Goal: Information Seeking & Learning: Learn about a topic

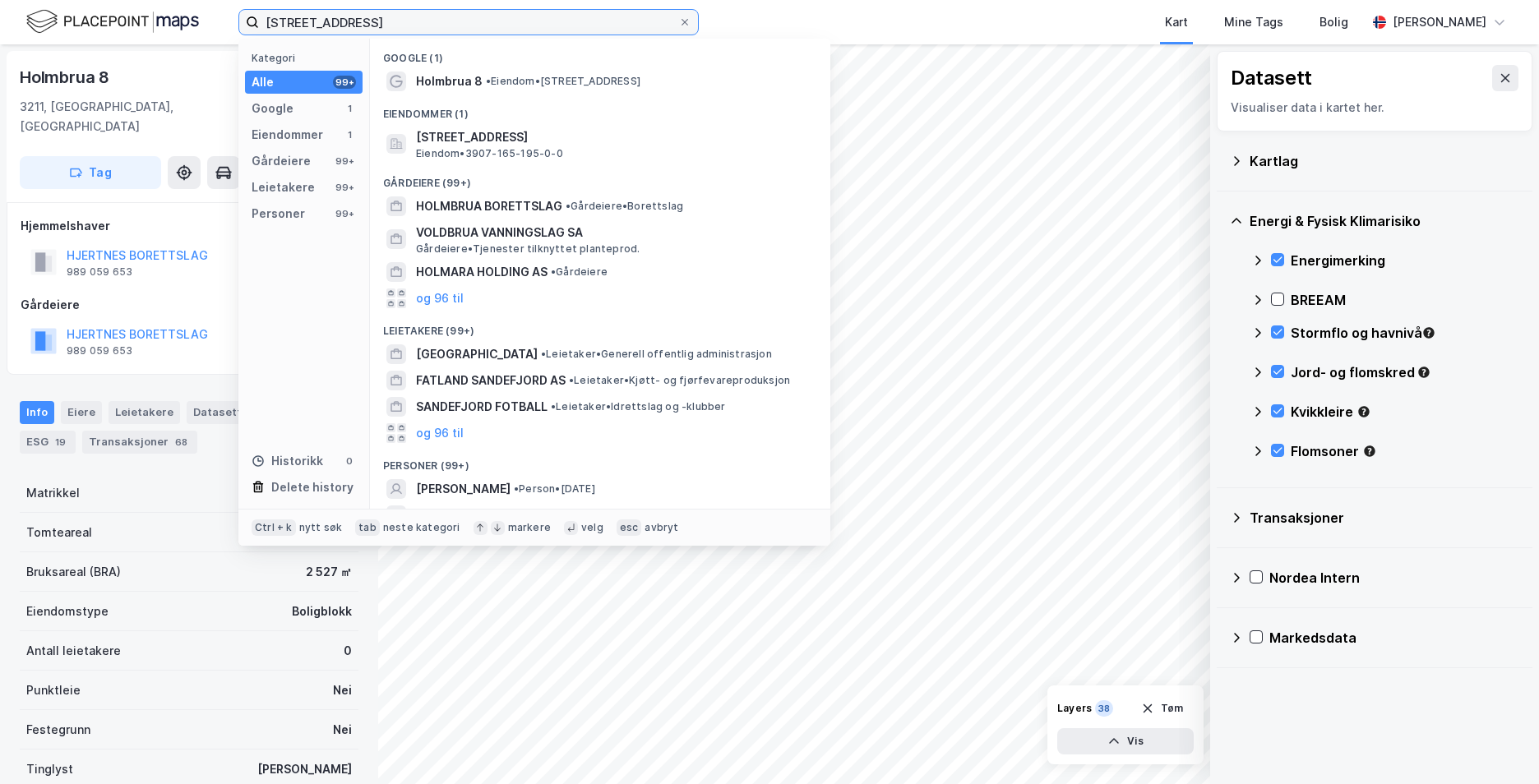
drag, startPoint x: 470, startPoint y: 26, endPoint x: 200, endPoint y: 28, distance: 270.0
click at [199, 29] on div "Holmbrua 8, 3211 SANDEFJORD Kategori Alle 99+ Google 1 Eiendommer 1 Gårdeiere 9…" at bounding box center [769, 22] width 1539 height 44
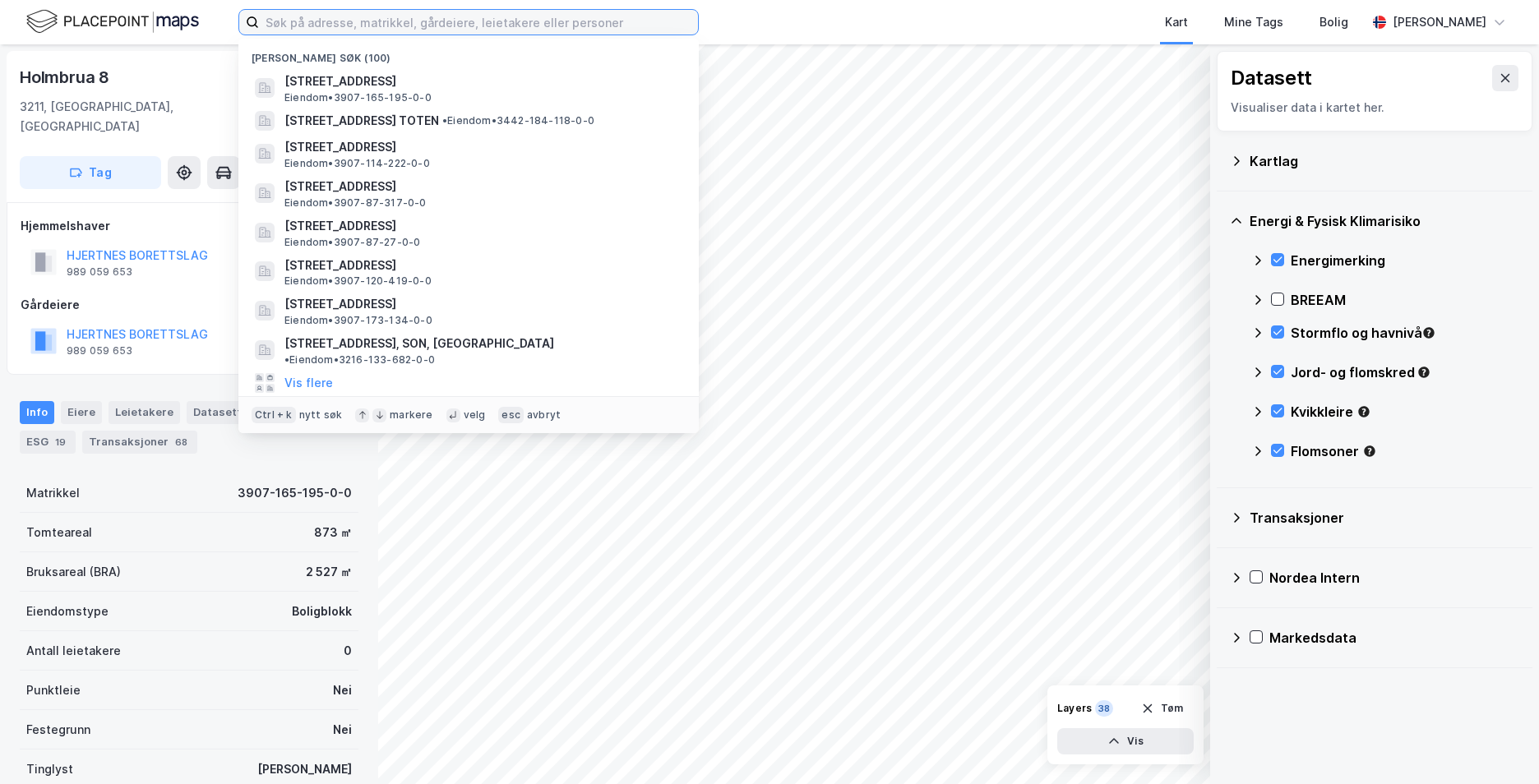
paste input "[STREET_ADDRESS]"
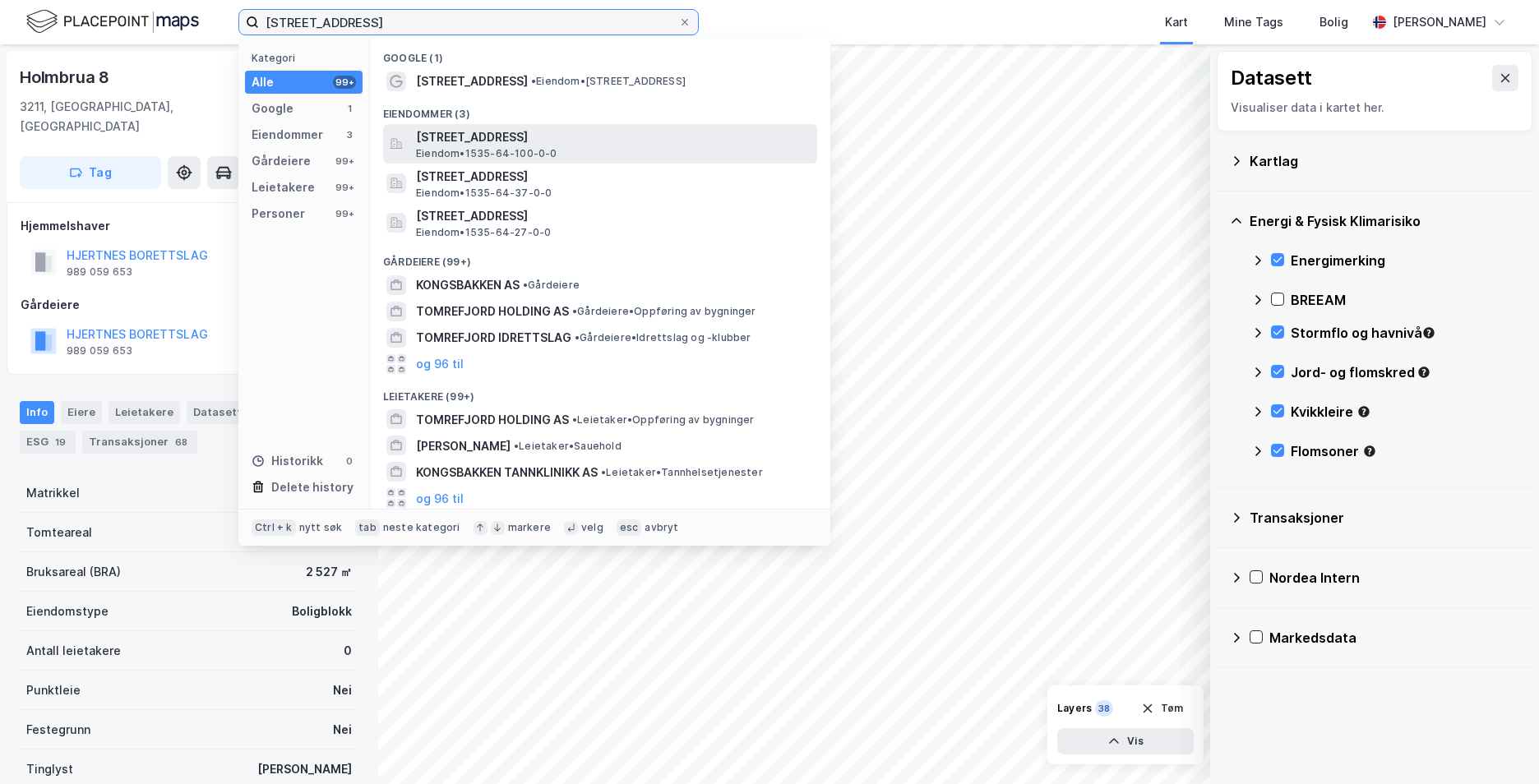
type input "[STREET_ADDRESS]"
click at [558, 127] on span "[STREET_ADDRESS]" at bounding box center [613, 137] width 394 height 19
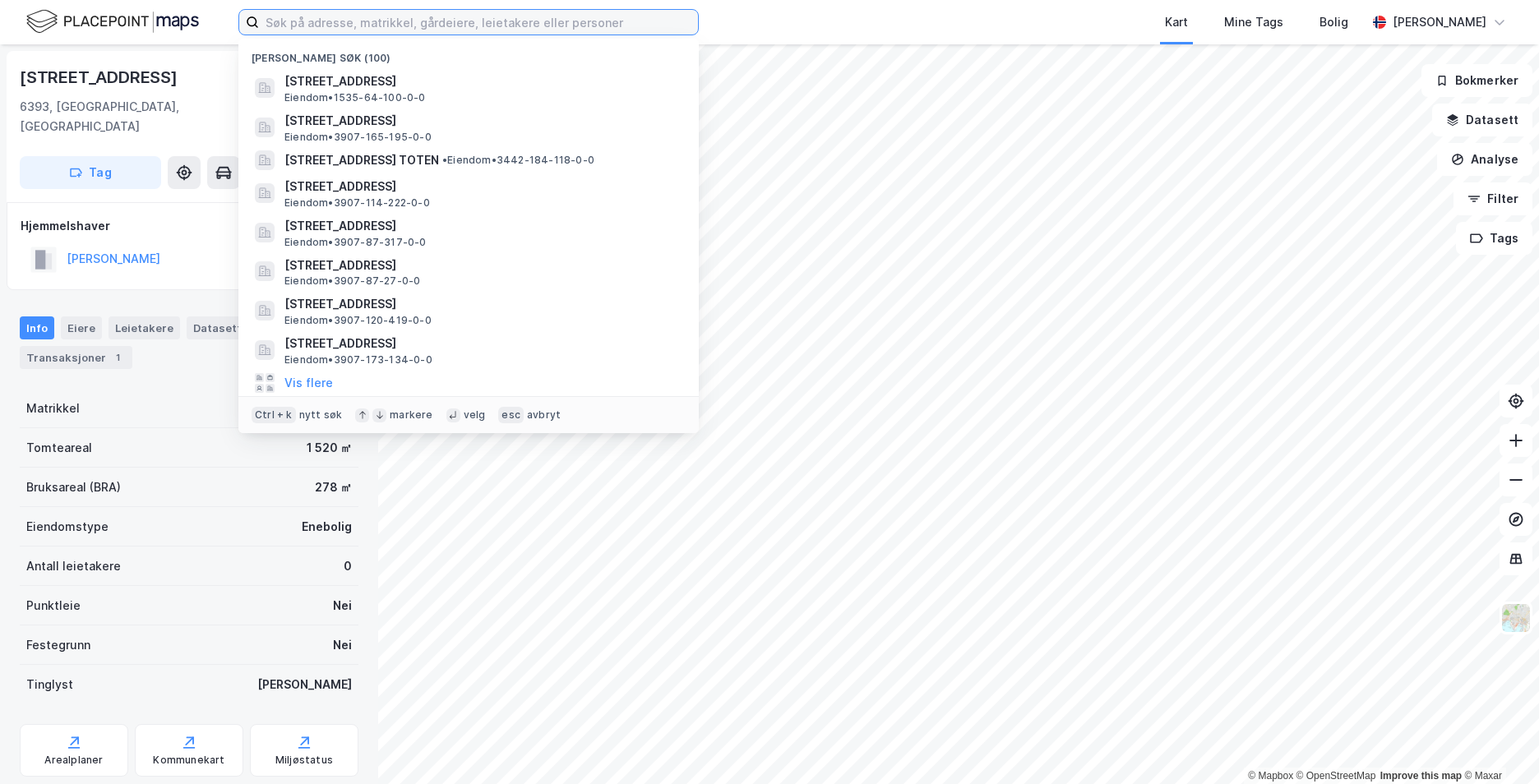
click at [503, 18] on input at bounding box center [478, 22] width 439 height 25
paste input "Revåsveien 3, 3222 SANDEFJORD"
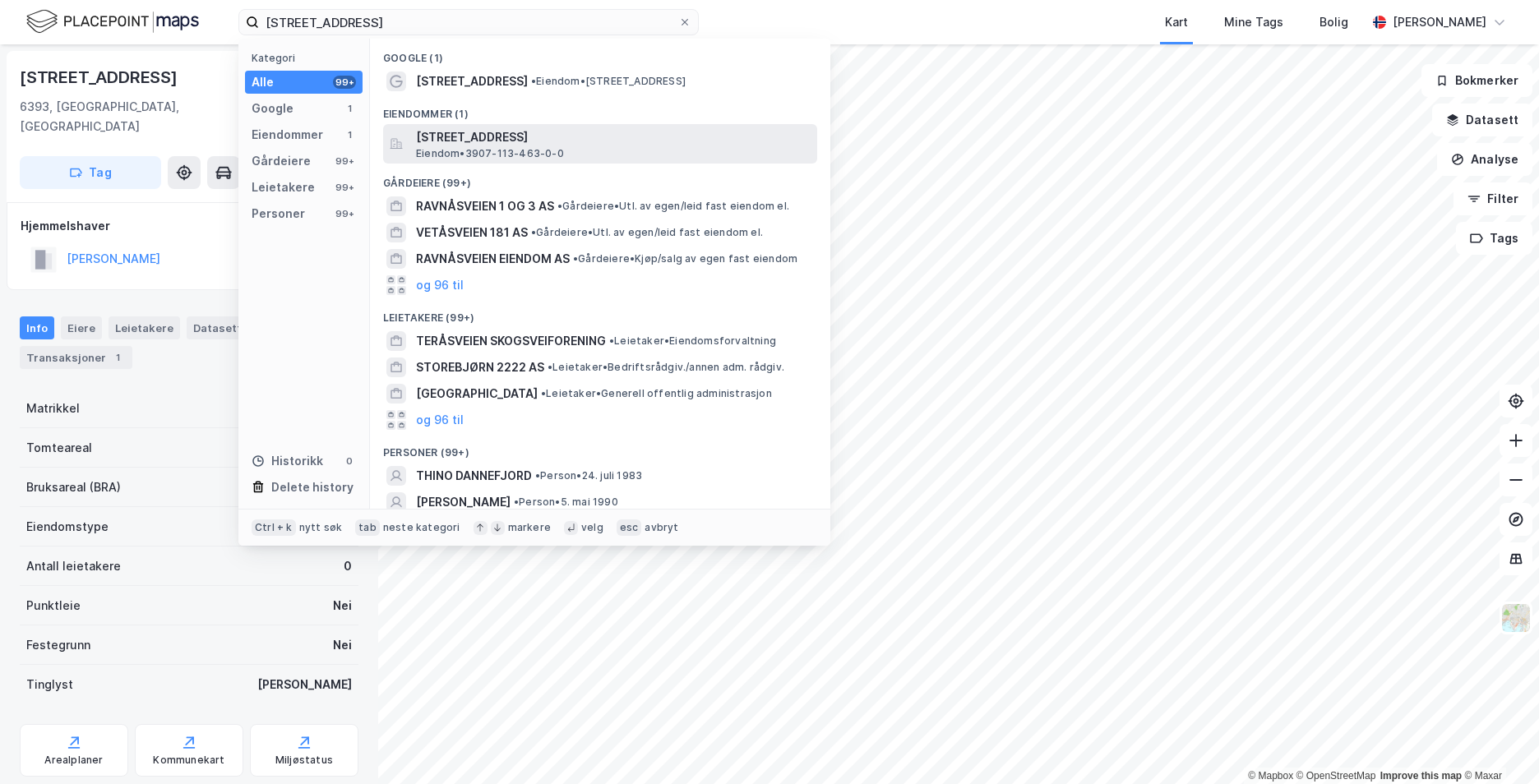
click at [522, 132] on span "[STREET_ADDRESS]" at bounding box center [613, 137] width 394 height 19
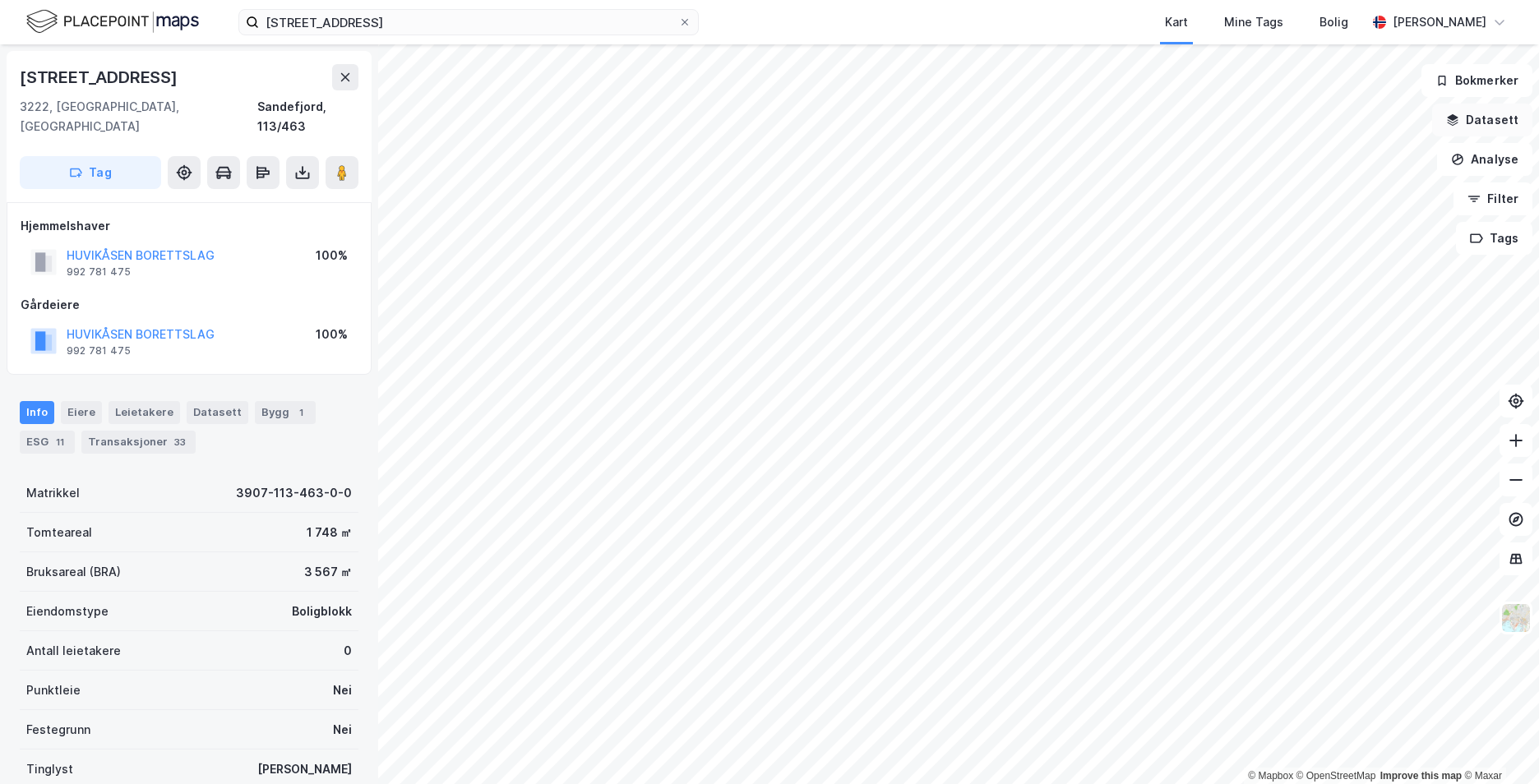
click at [1476, 122] on button "Datasett" at bounding box center [1482, 120] width 100 height 33
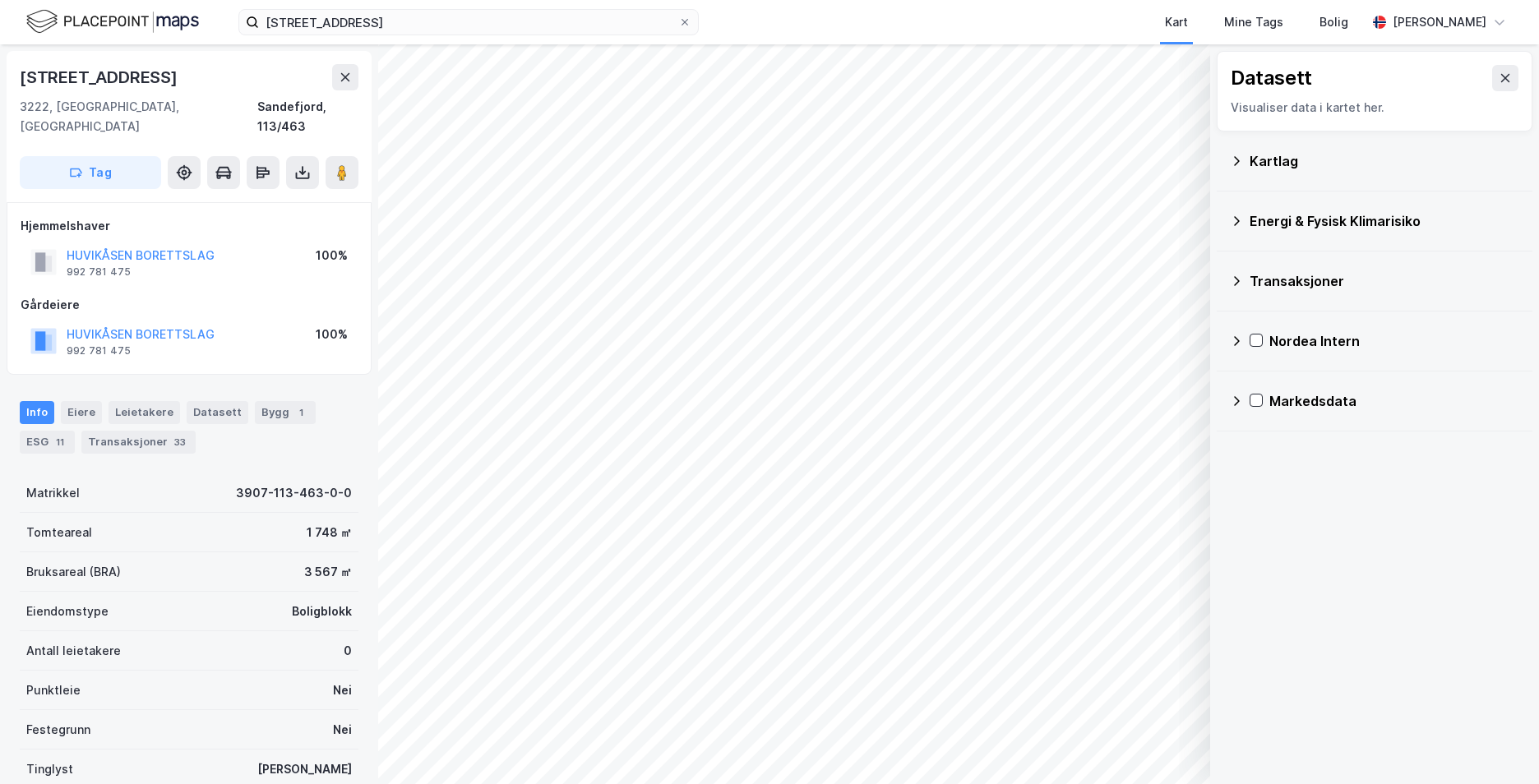
click at [1235, 157] on icon at bounding box center [1237, 161] width 14 height 14
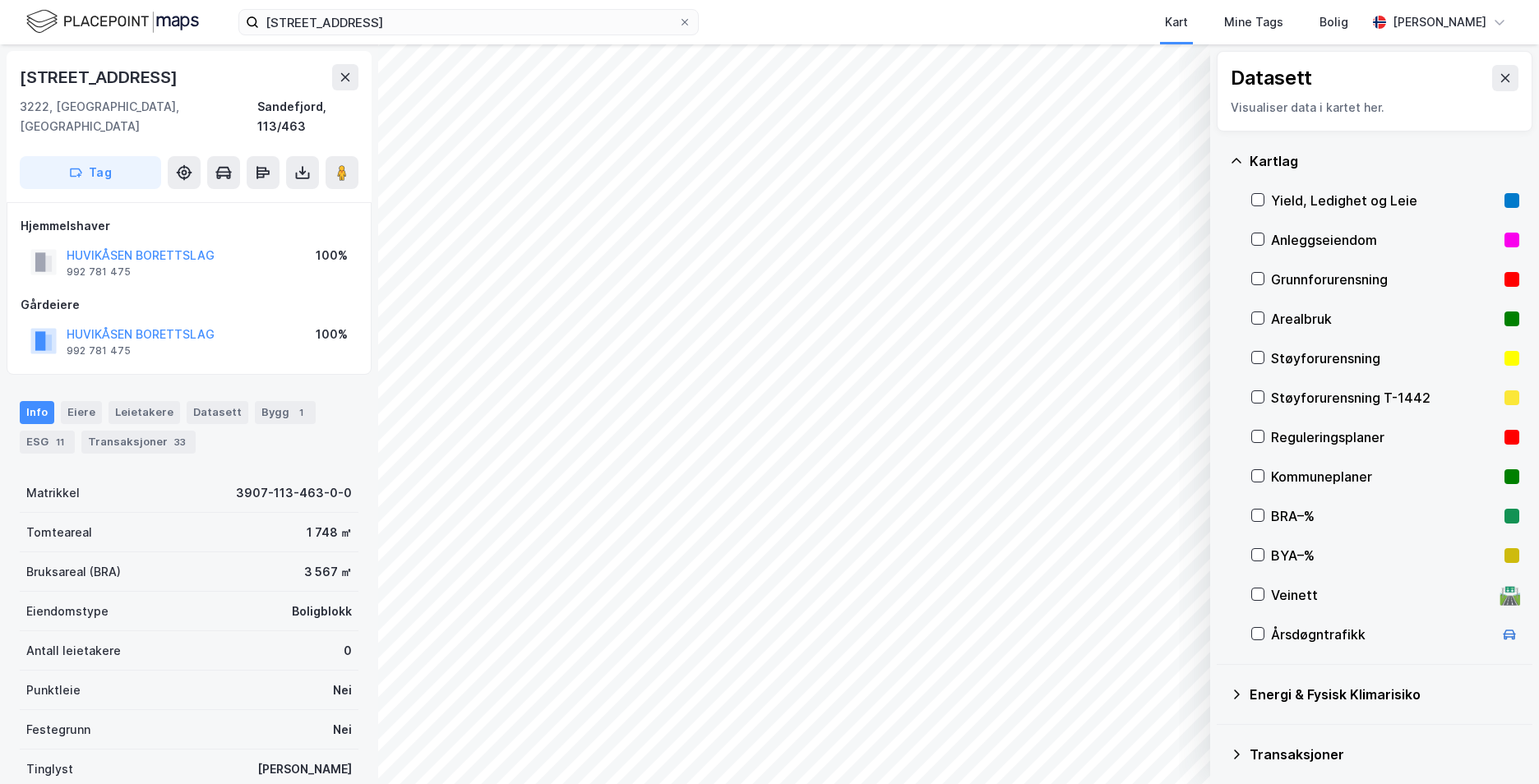
click at [1250, 273] on div "Kartlag Yield, Ledighet og Leie Anleggseiendom Grunnforurensning Arealbruk Støy…" at bounding box center [1375, 398] width 316 height 533
click at [1255, 276] on icon at bounding box center [1258, 279] width 12 height 12
click at [1238, 161] on icon at bounding box center [1237, 161] width 14 height 14
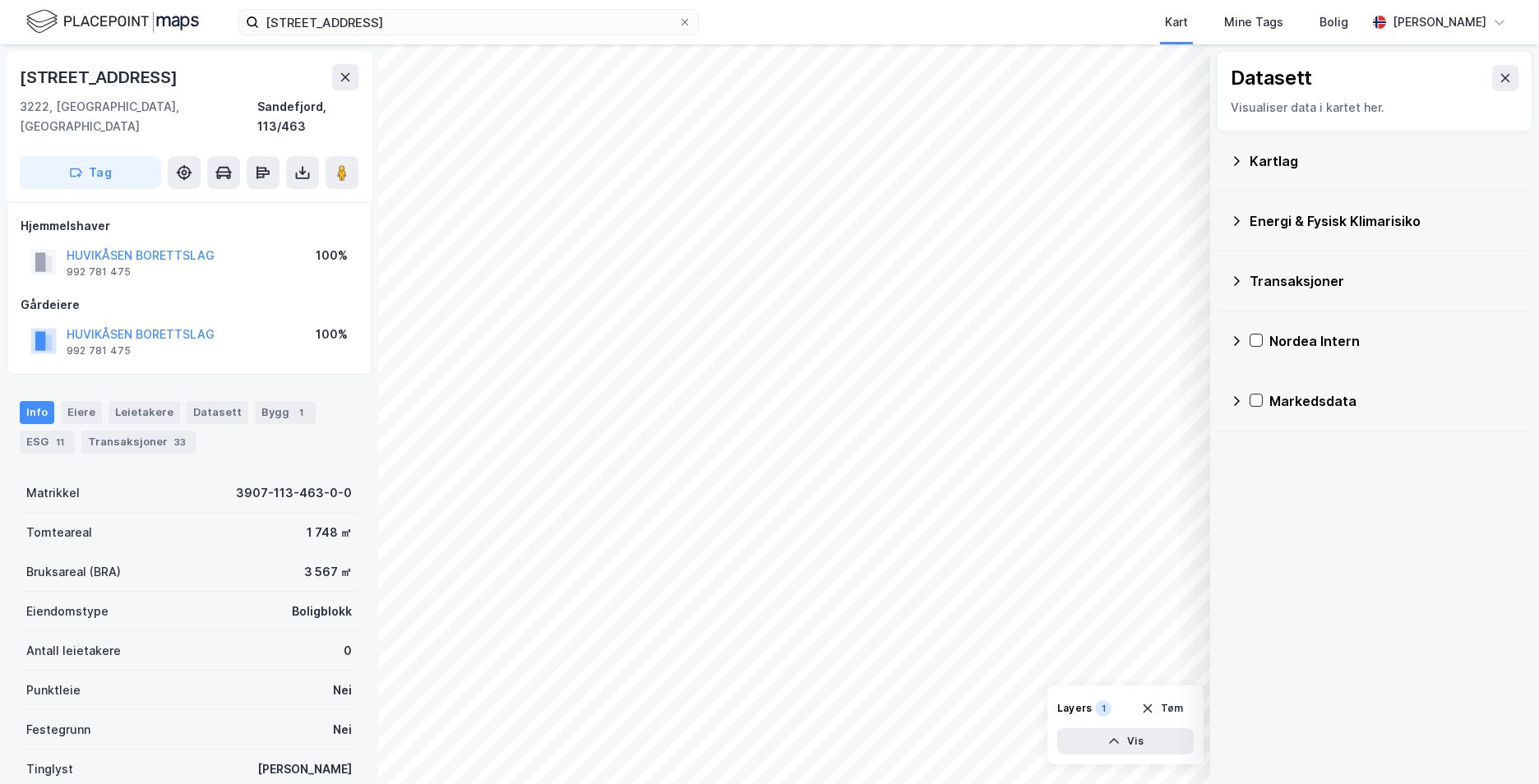
click at [1237, 215] on icon at bounding box center [1237, 221] width 14 height 14
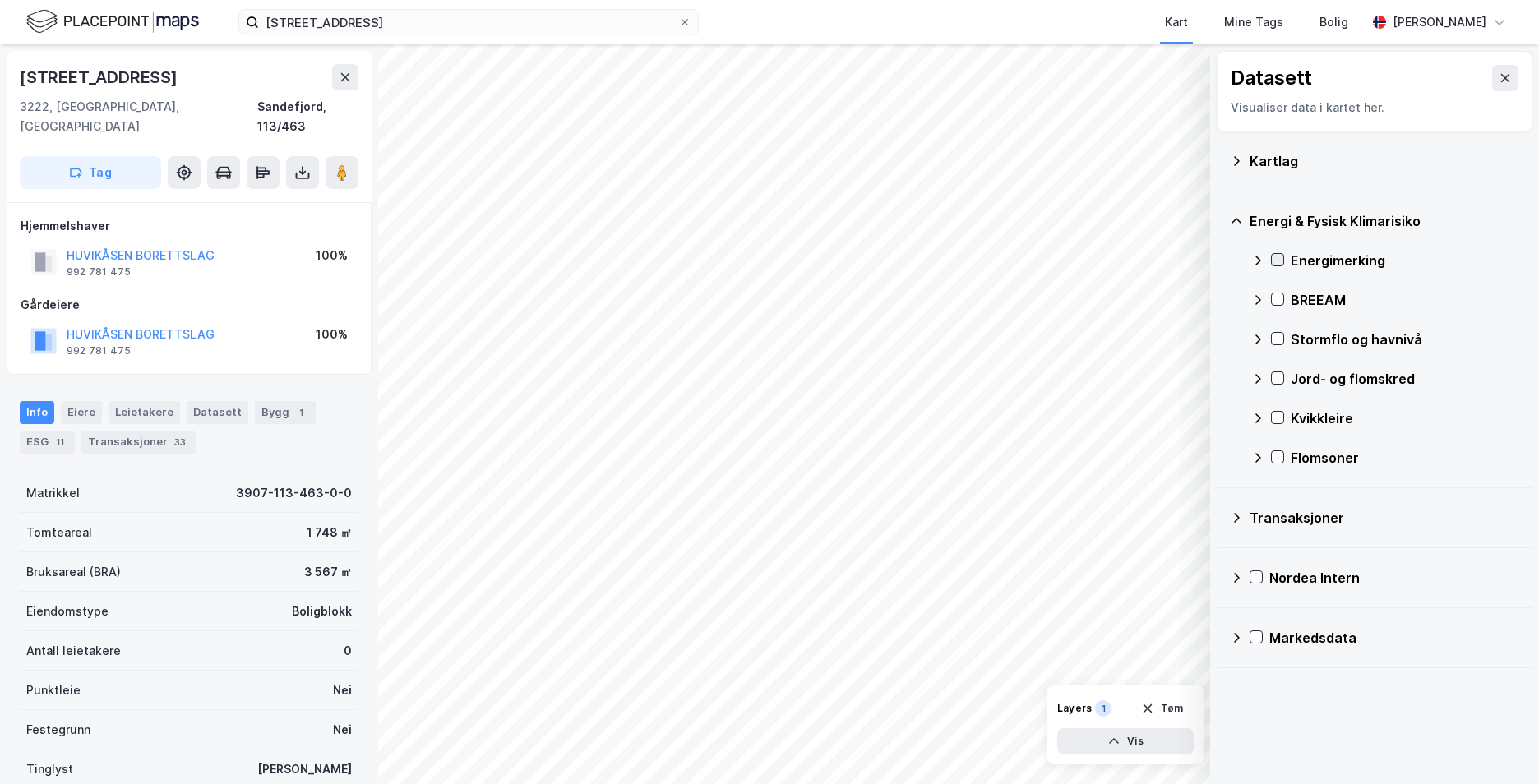
click at [1277, 254] on icon at bounding box center [1278, 260] width 12 height 12
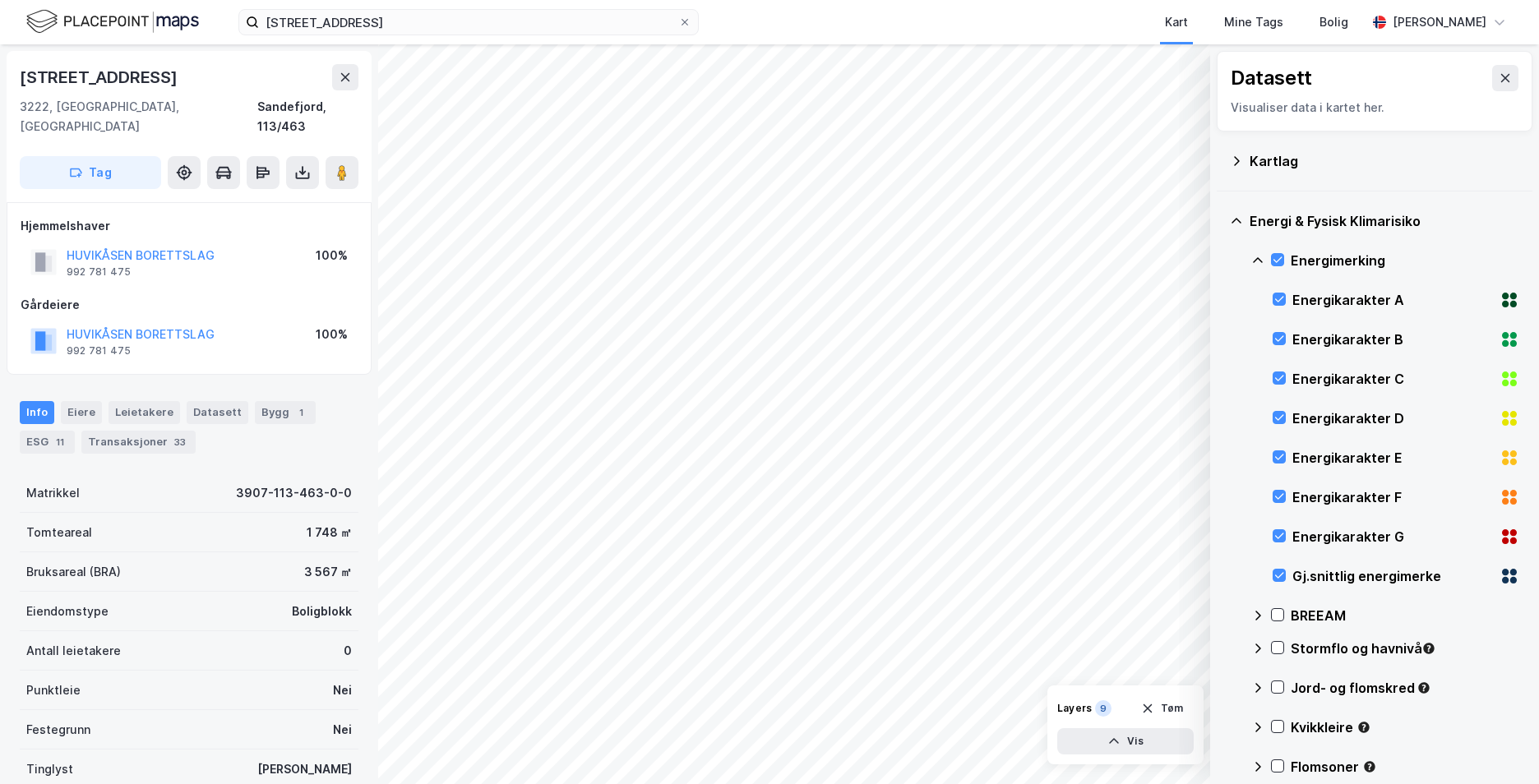
click at [1255, 256] on icon at bounding box center [1258, 261] width 14 height 14
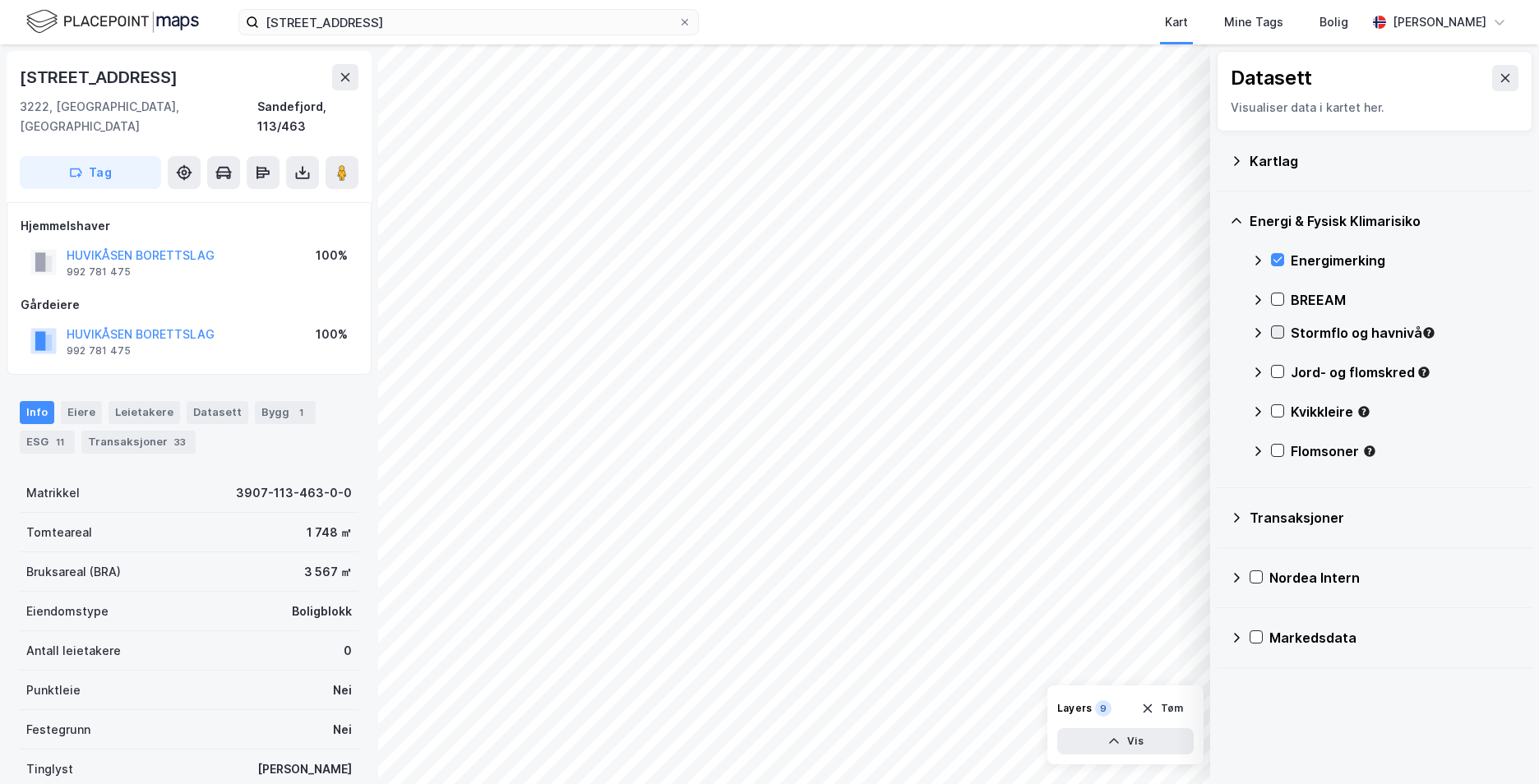
click at [1280, 329] on icon at bounding box center [1278, 332] width 12 height 12
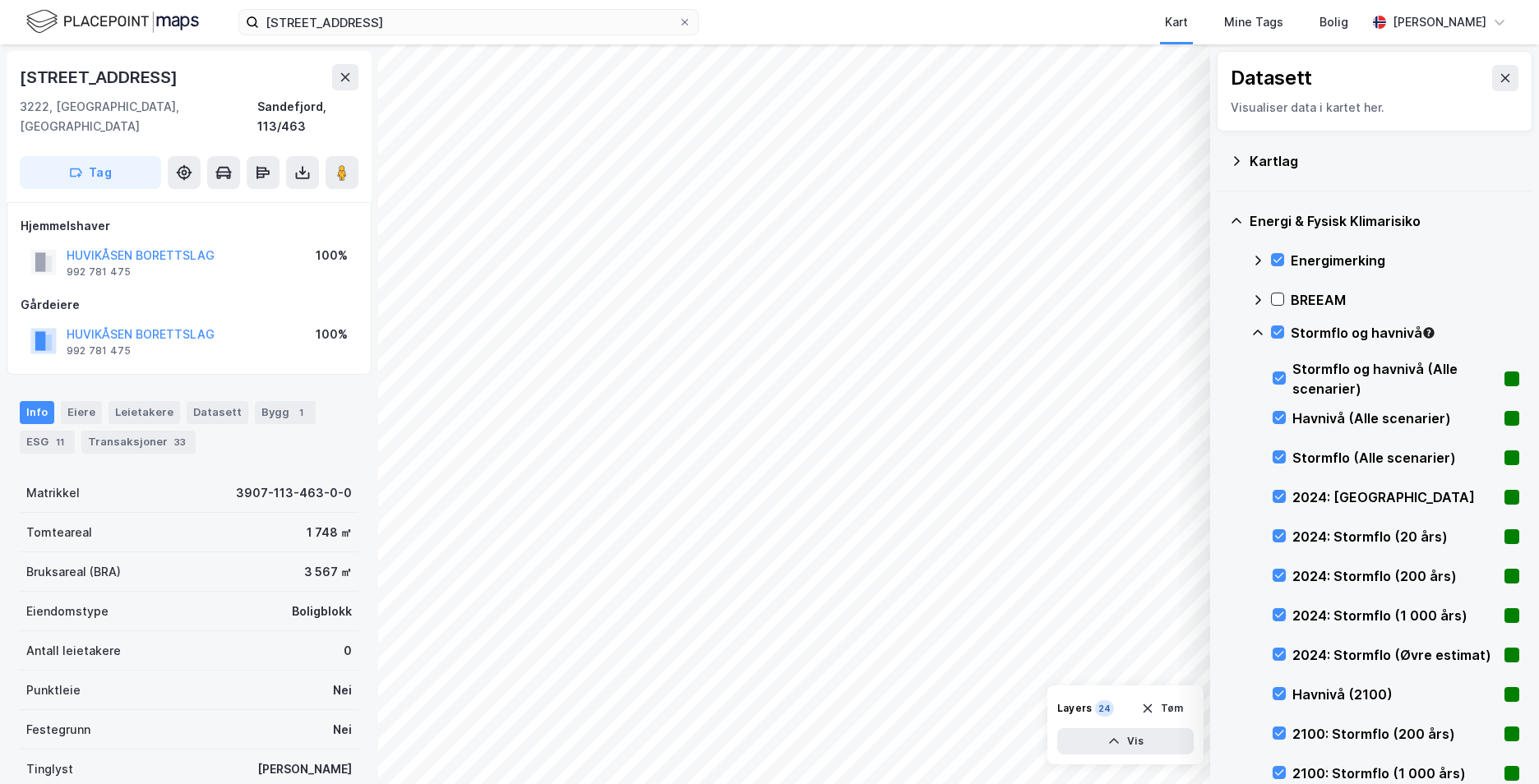
click at [1262, 330] on icon at bounding box center [1258, 333] width 14 height 14
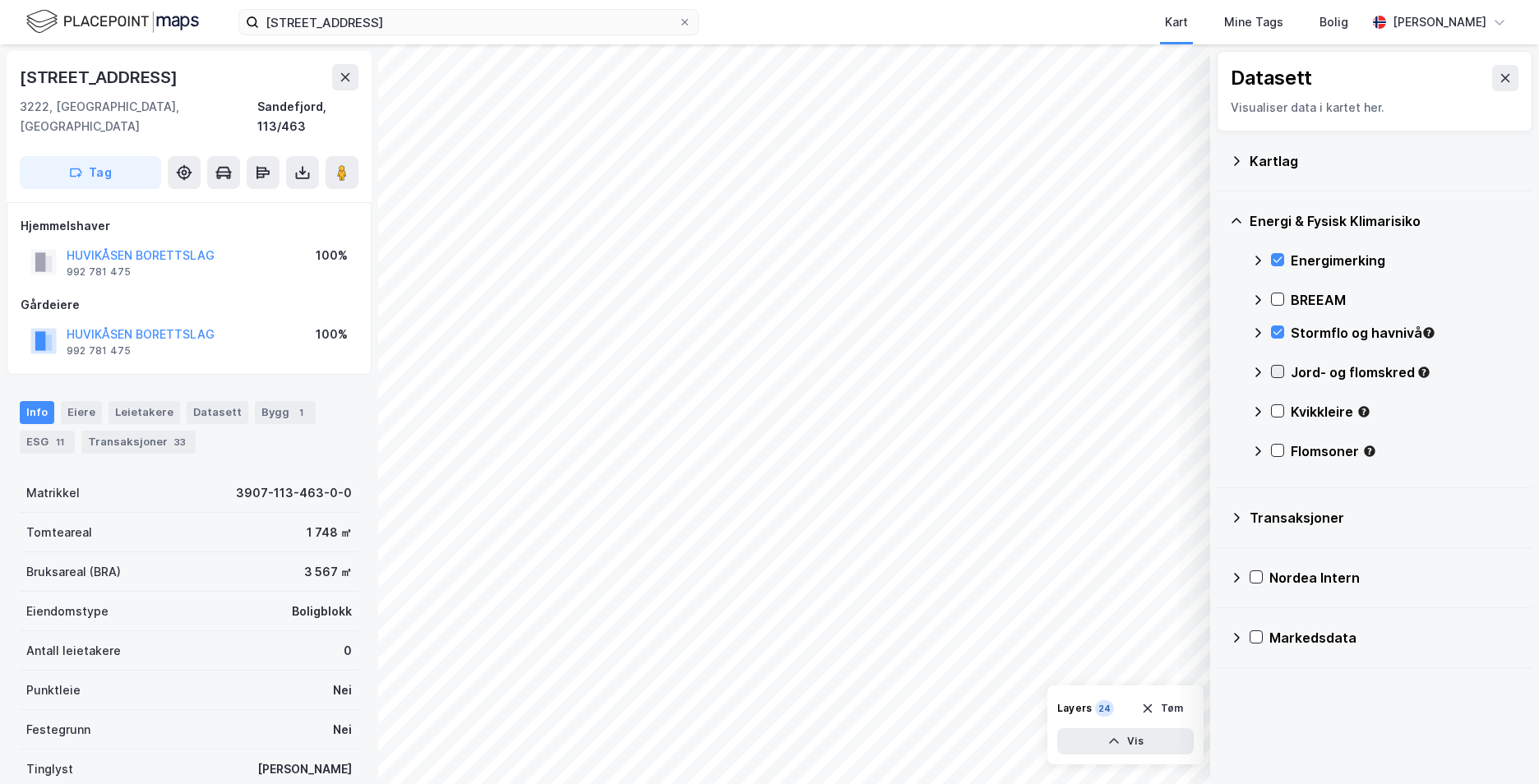
click at [1283, 372] on icon at bounding box center [1278, 372] width 12 height 12
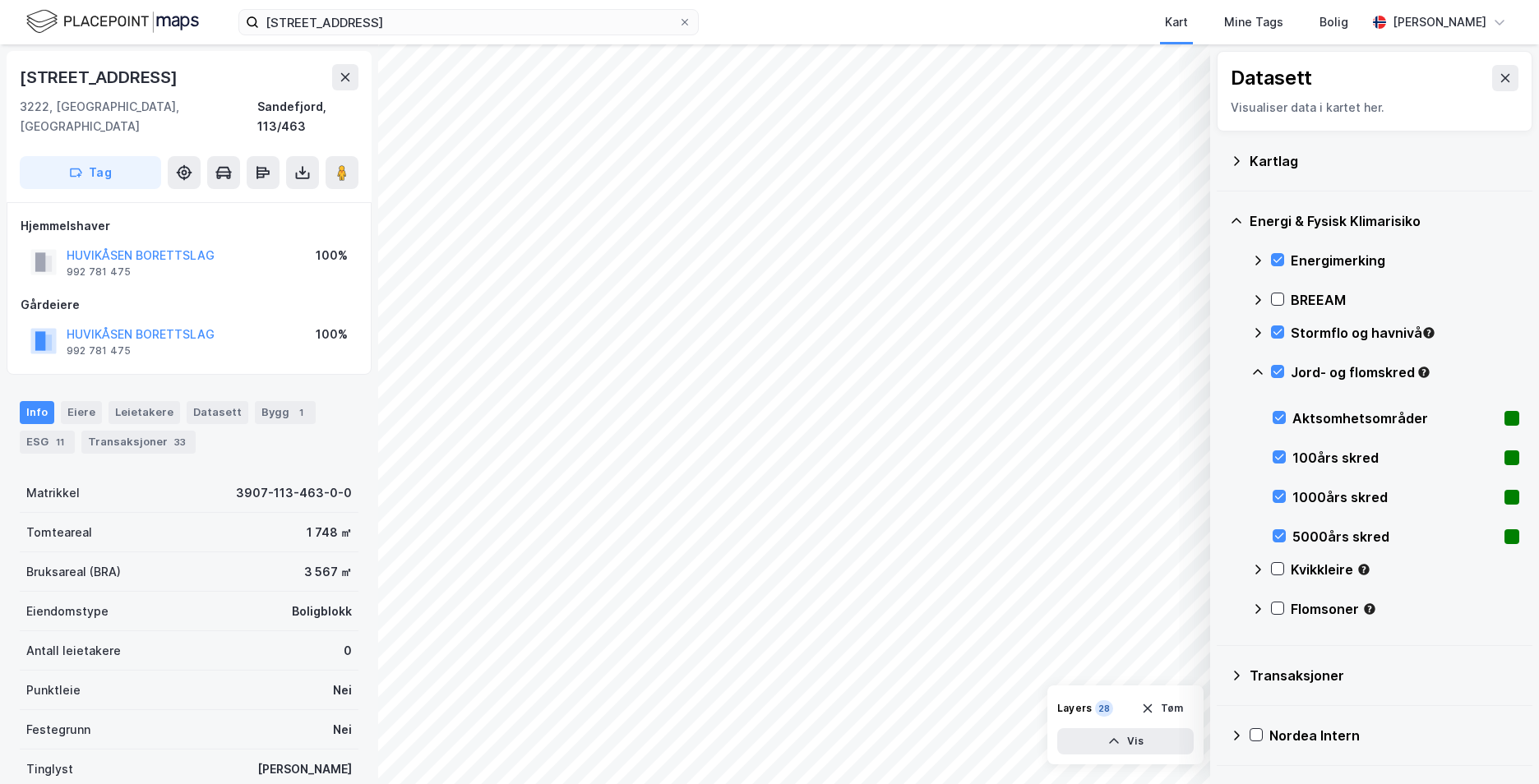
click at [1256, 372] on icon at bounding box center [1258, 372] width 10 height 6
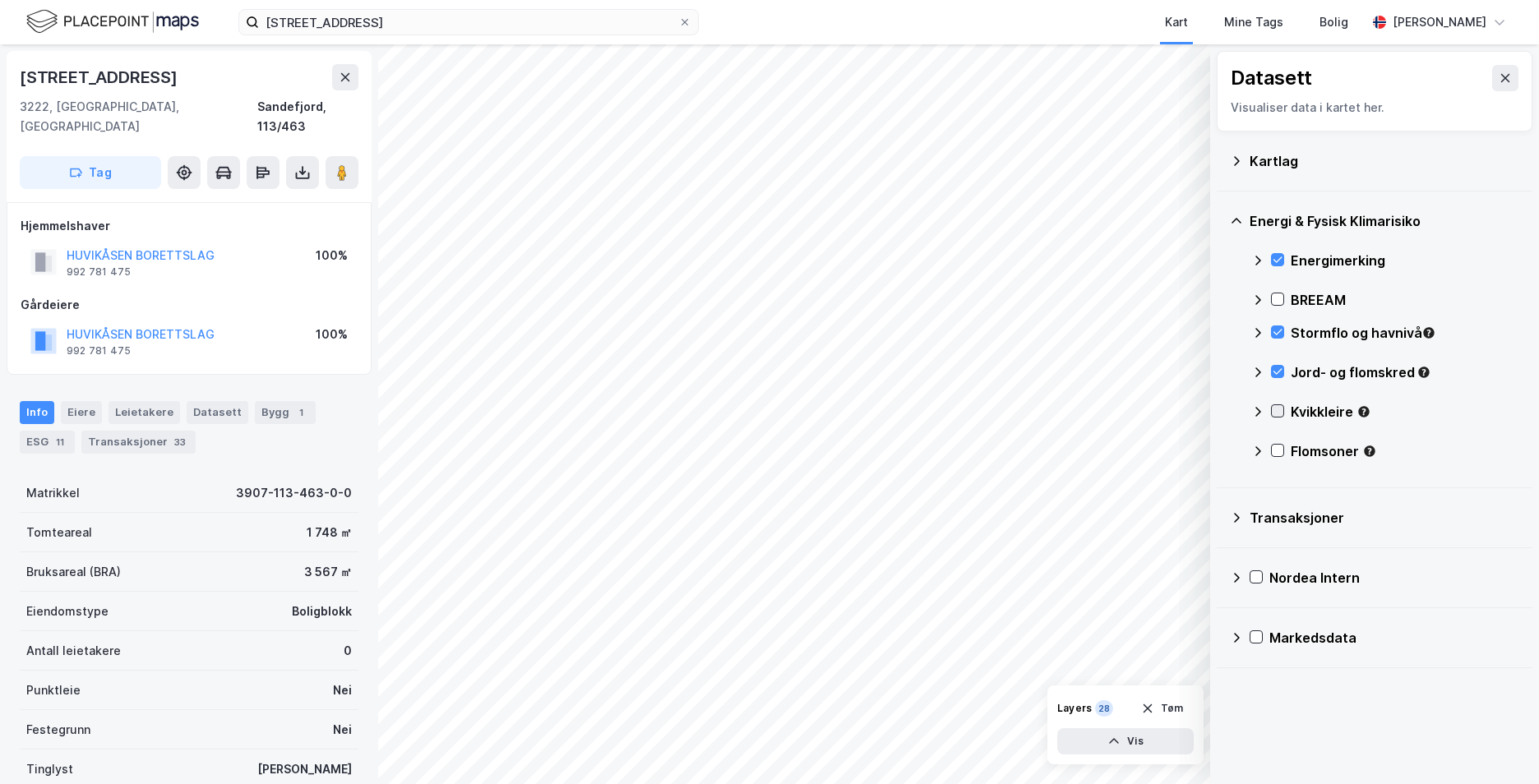
click at [1274, 414] on icon at bounding box center [1278, 411] width 12 height 12
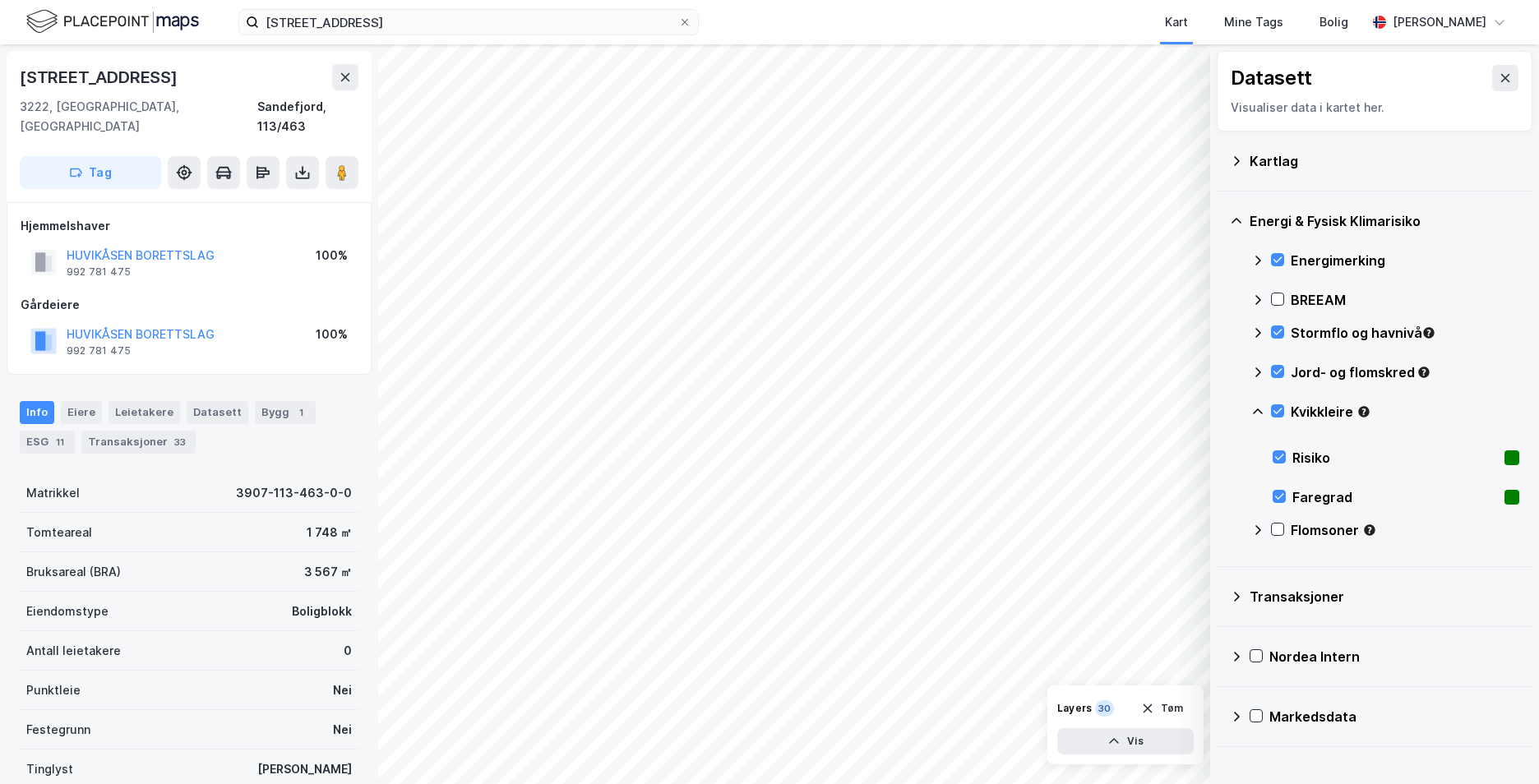
click at [1257, 406] on icon at bounding box center [1258, 412] width 14 height 14
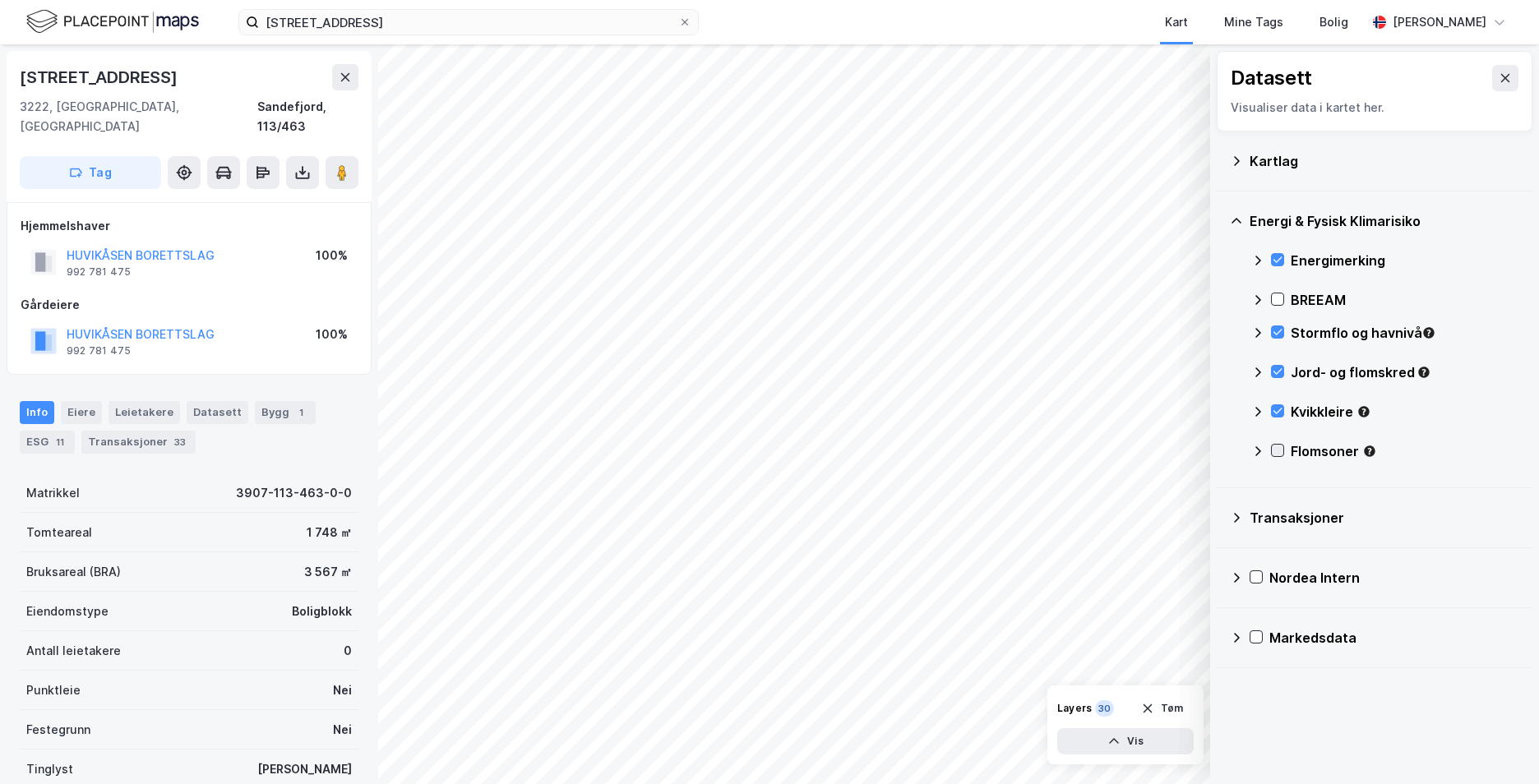
click at [1272, 447] on icon at bounding box center [1278, 450] width 12 height 12
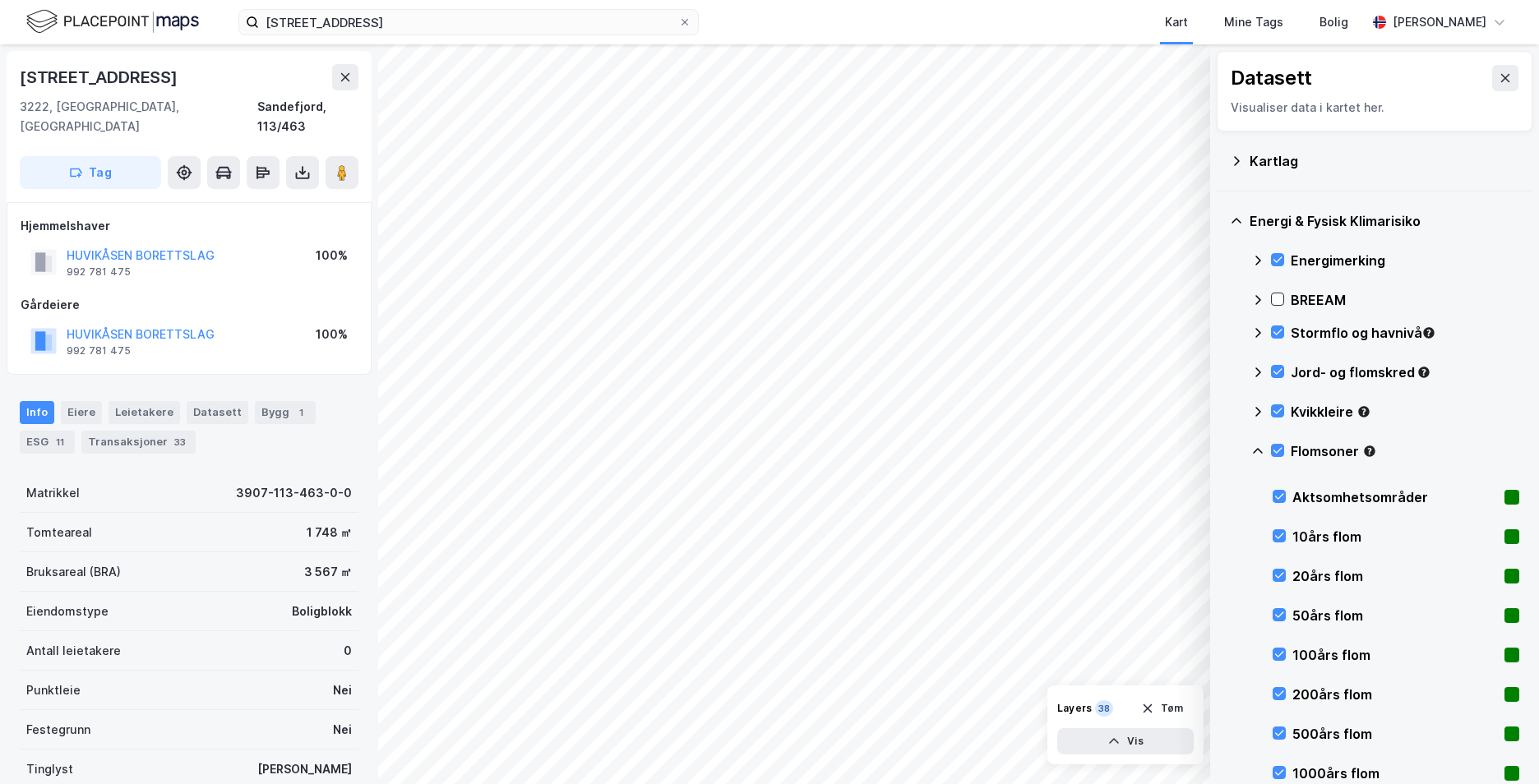
click at [1256, 448] on icon at bounding box center [1258, 451] width 14 height 14
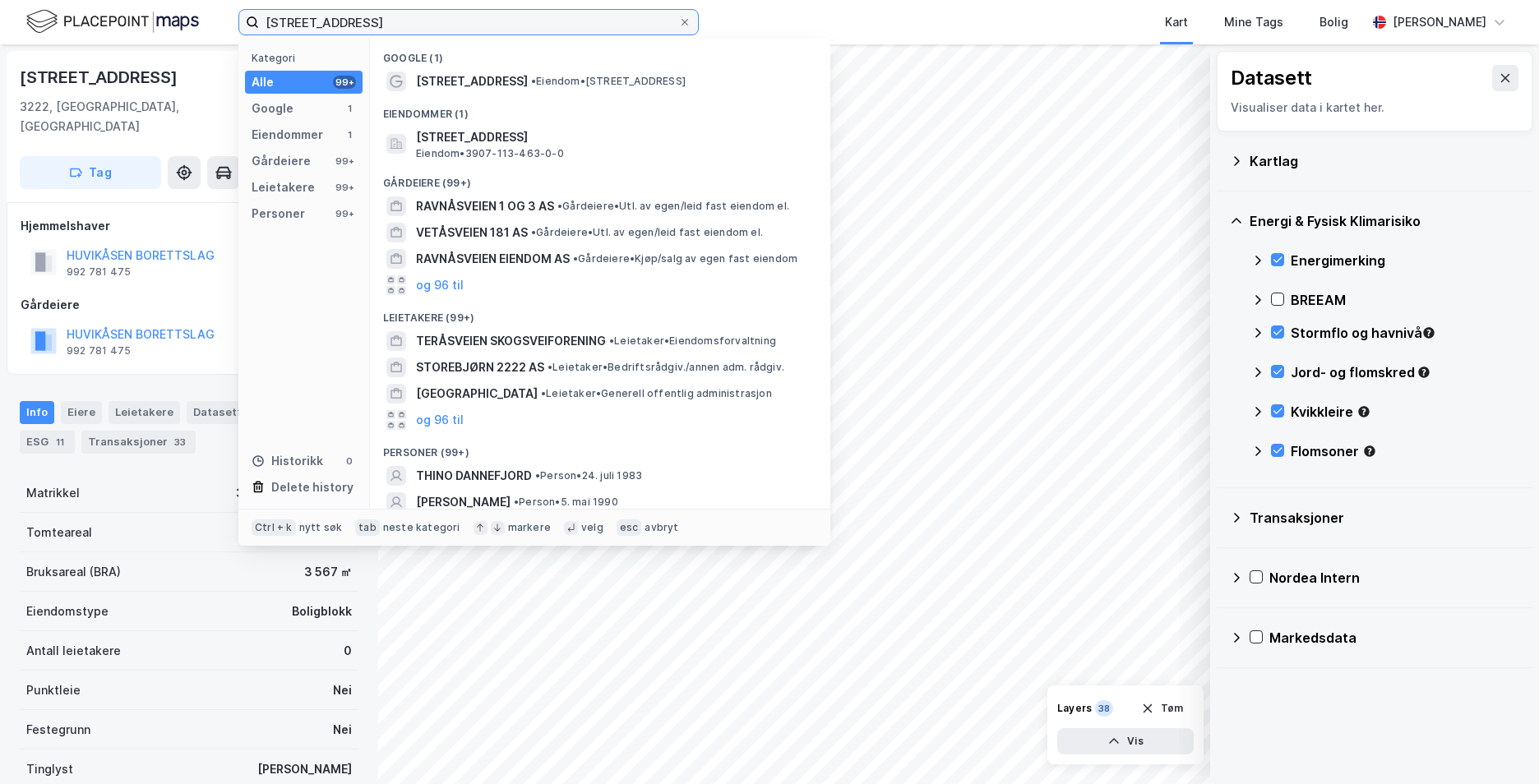
drag, startPoint x: 529, startPoint y: 14, endPoint x: 197, endPoint y: 42, distance: 333.2
click at [197, 42] on div "Revåsveien 3, 3222 SANDEFJORD Kategori Alle 99+ Google 1 Eiendommer 1 Gårdeiere…" at bounding box center [769, 22] width 1539 height 44
paste input "Fasanveien 1 D, 321"
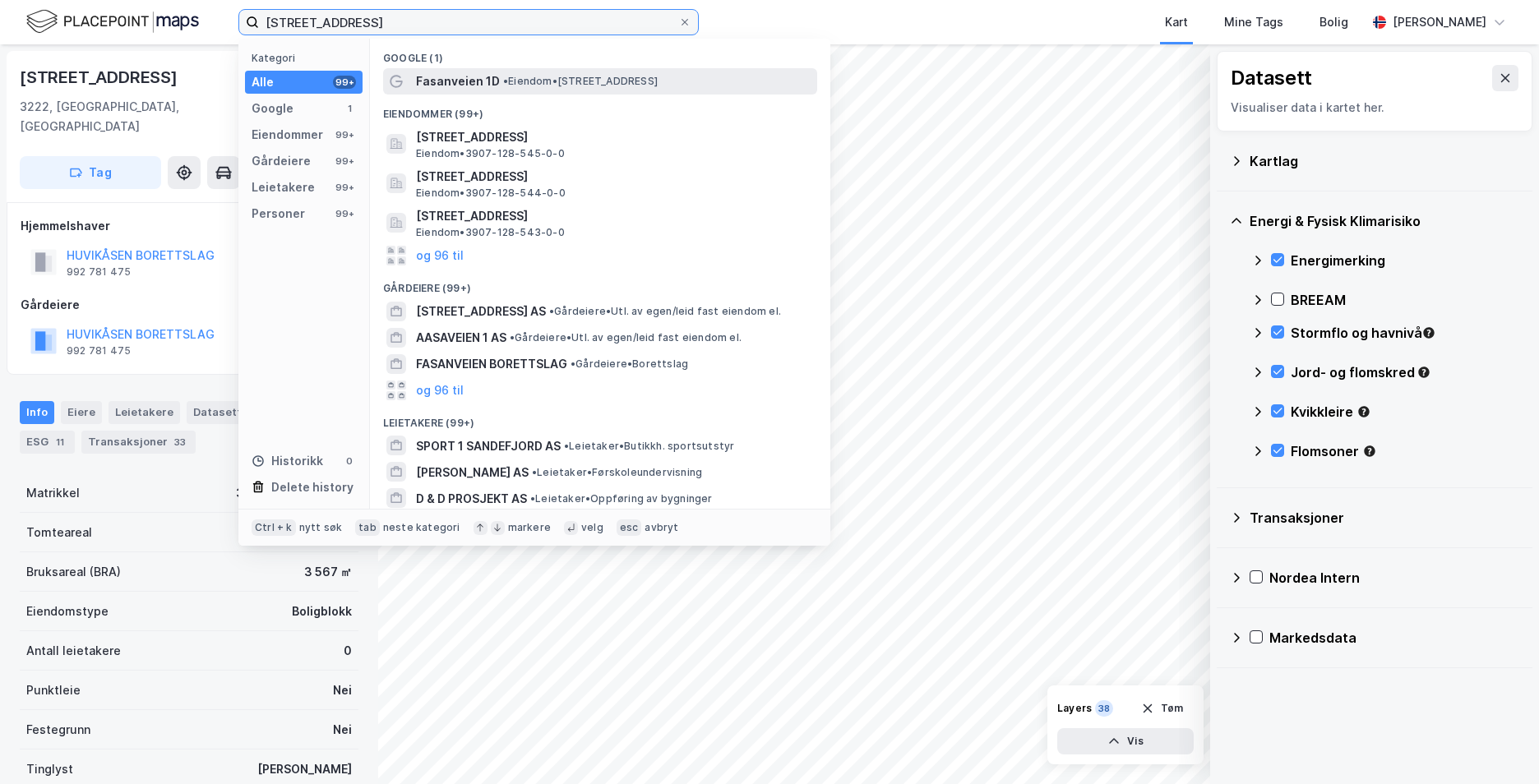
type input "Fasanveien 1 D, 3212 SANDEFJORD"
click at [606, 79] on span "• Eiendom • Fasanveien 1D, 3212 Sandefjord" at bounding box center [581, 81] width 155 height 14
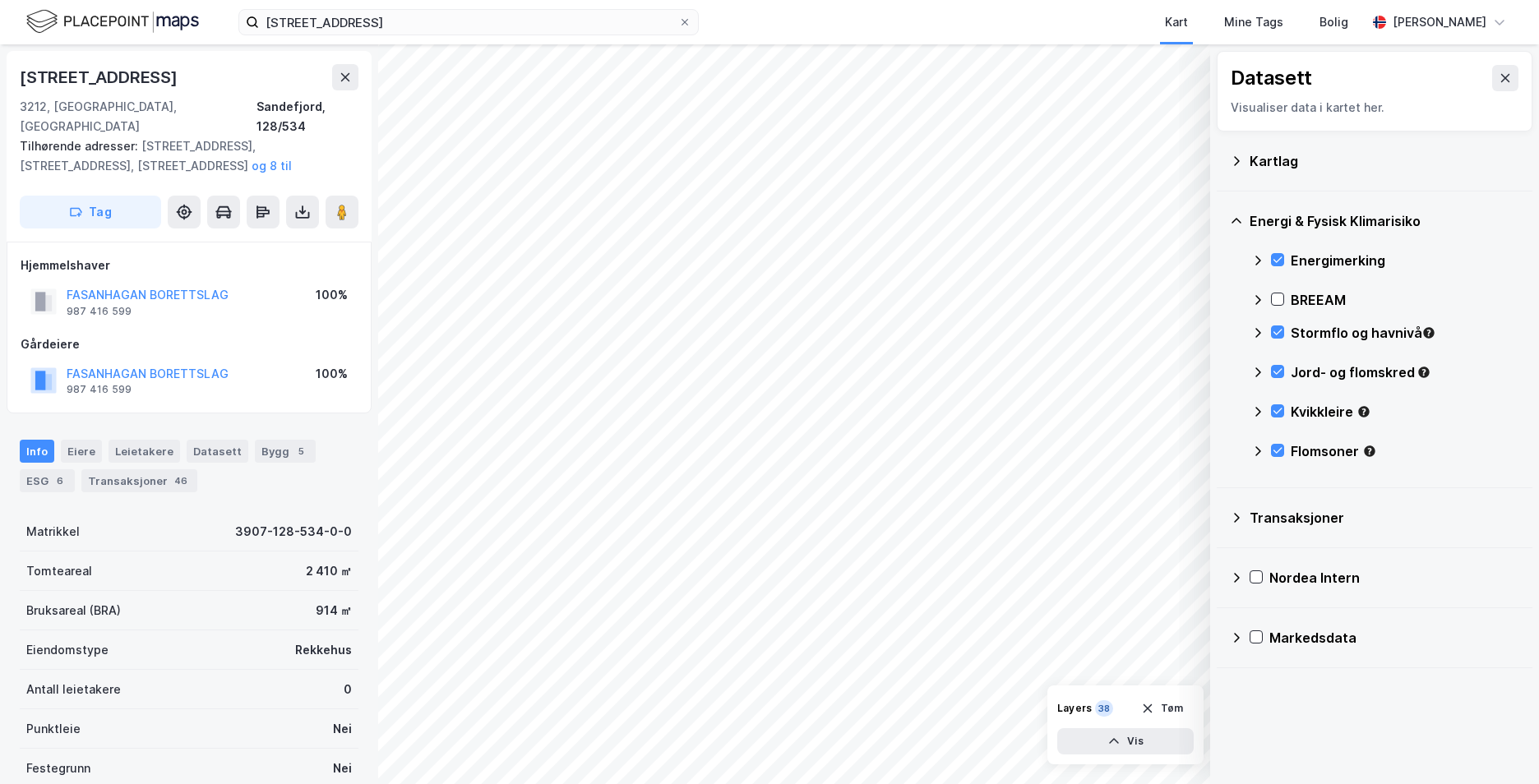
click at [25, 57] on div "Albatrossveien 23a 3212, Sandefjord, Vestfold Sandefjord, 128/534 Tilhørende ad…" at bounding box center [189, 146] width 365 height 190
drag, startPoint x: 14, startPoint y: 61, endPoint x: 107, endPoint y: 74, distance: 93.9
click at [107, 74] on div "Albatrossveien 23a 3212, Sandefjord, Vestfold Sandefjord, 128/534 Tilhørende ad…" at bounding box center [189, 146] width 365 height 190
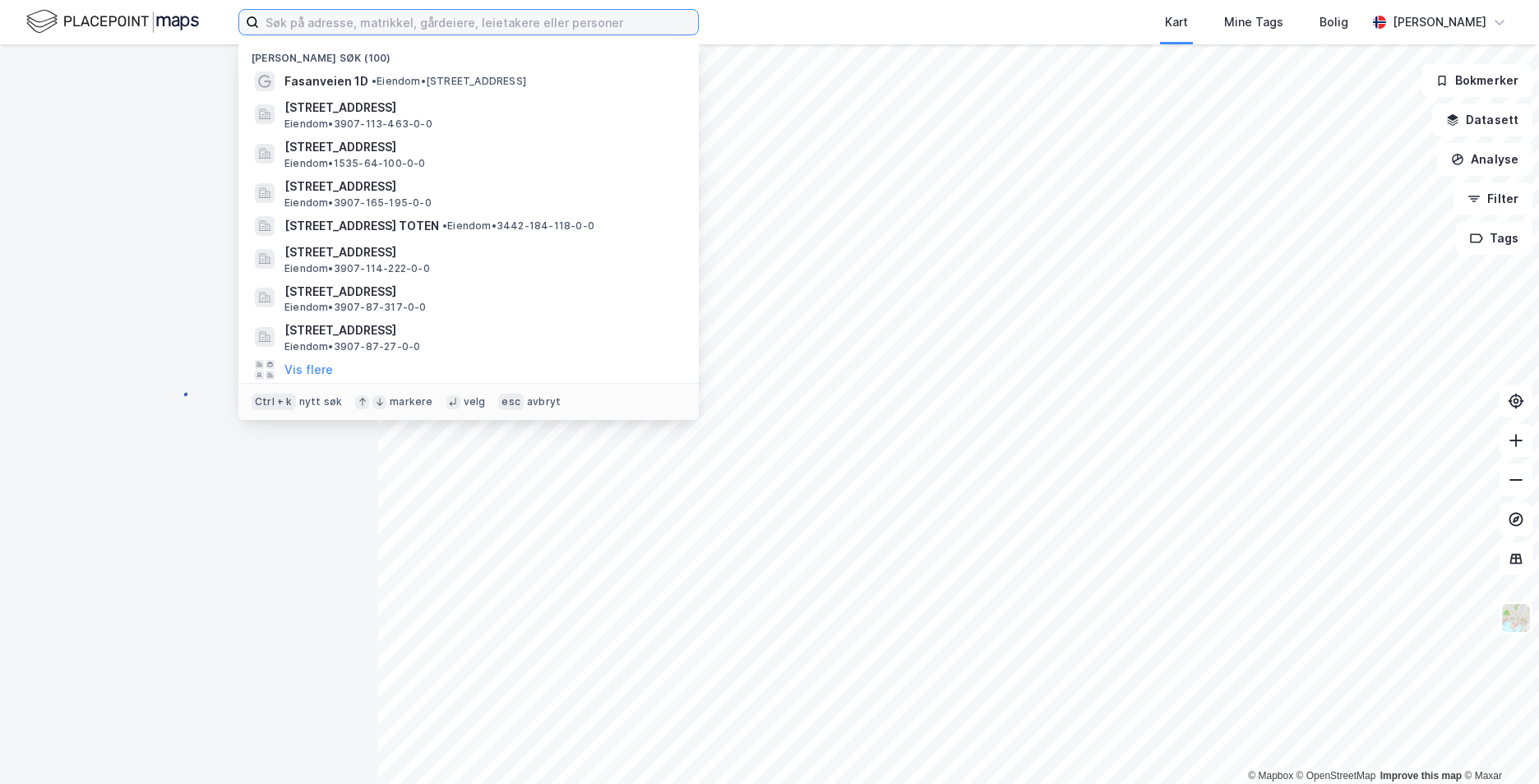
click at [530, 24] on input at bounding box center [478, 22] width 439 height 25
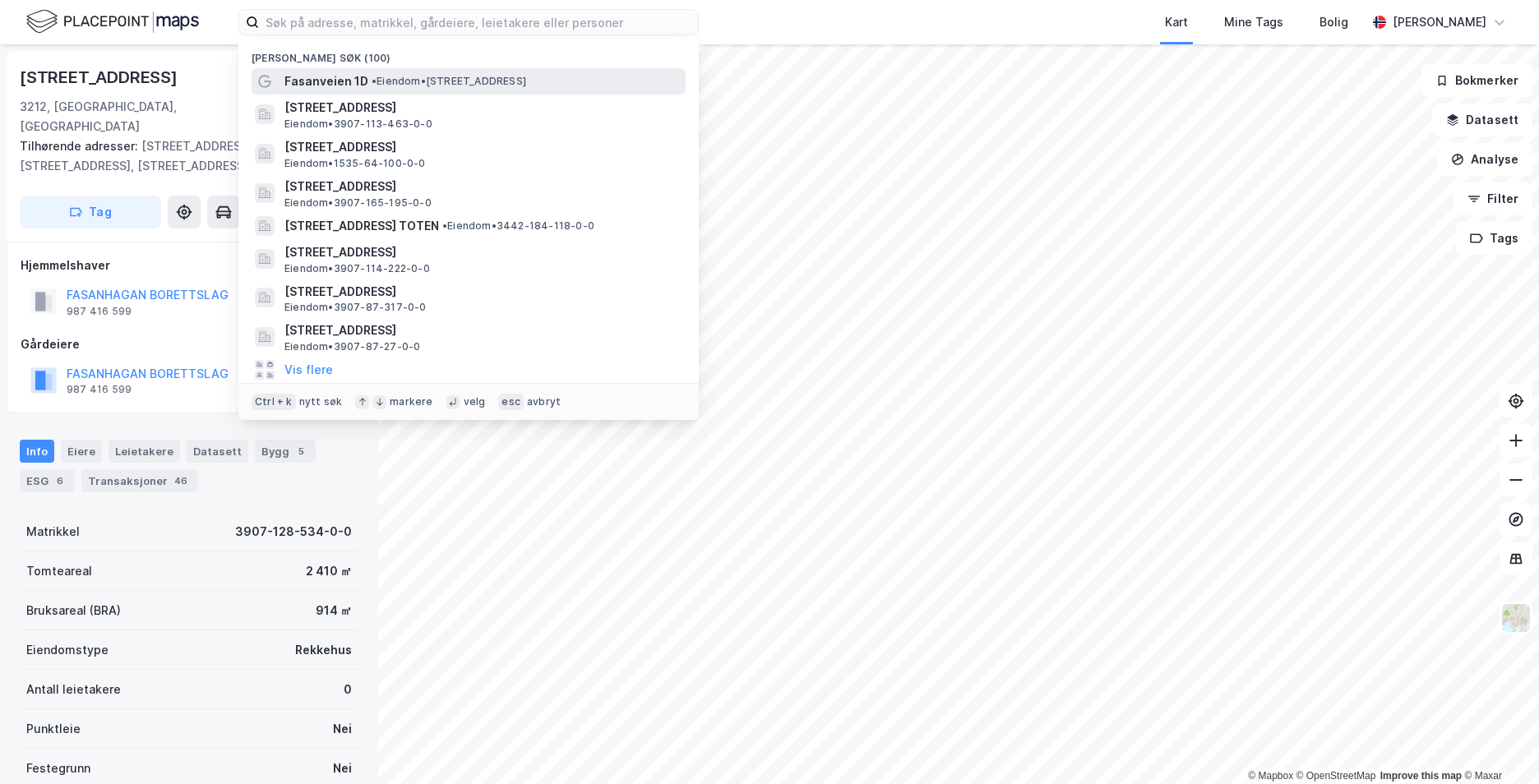
click at [499, 76] on span "• Eiendom • Fasanveien 1D, 3212 Sandefjord" at bounding box center [449, 81] width 155 height 14
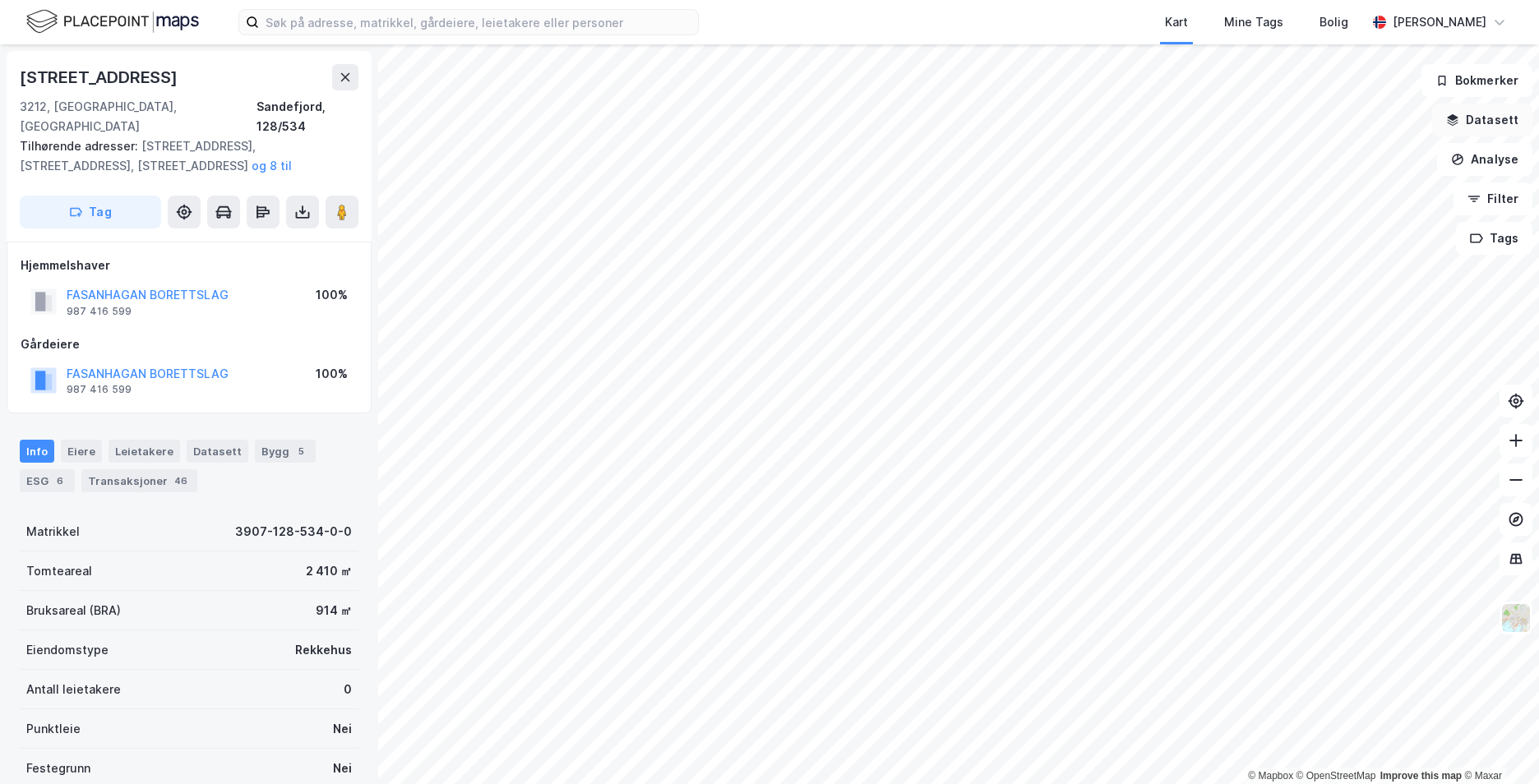
click at [1509, 126] on button "Datasett" at bounding box center [1482, 120] width 100 height 33
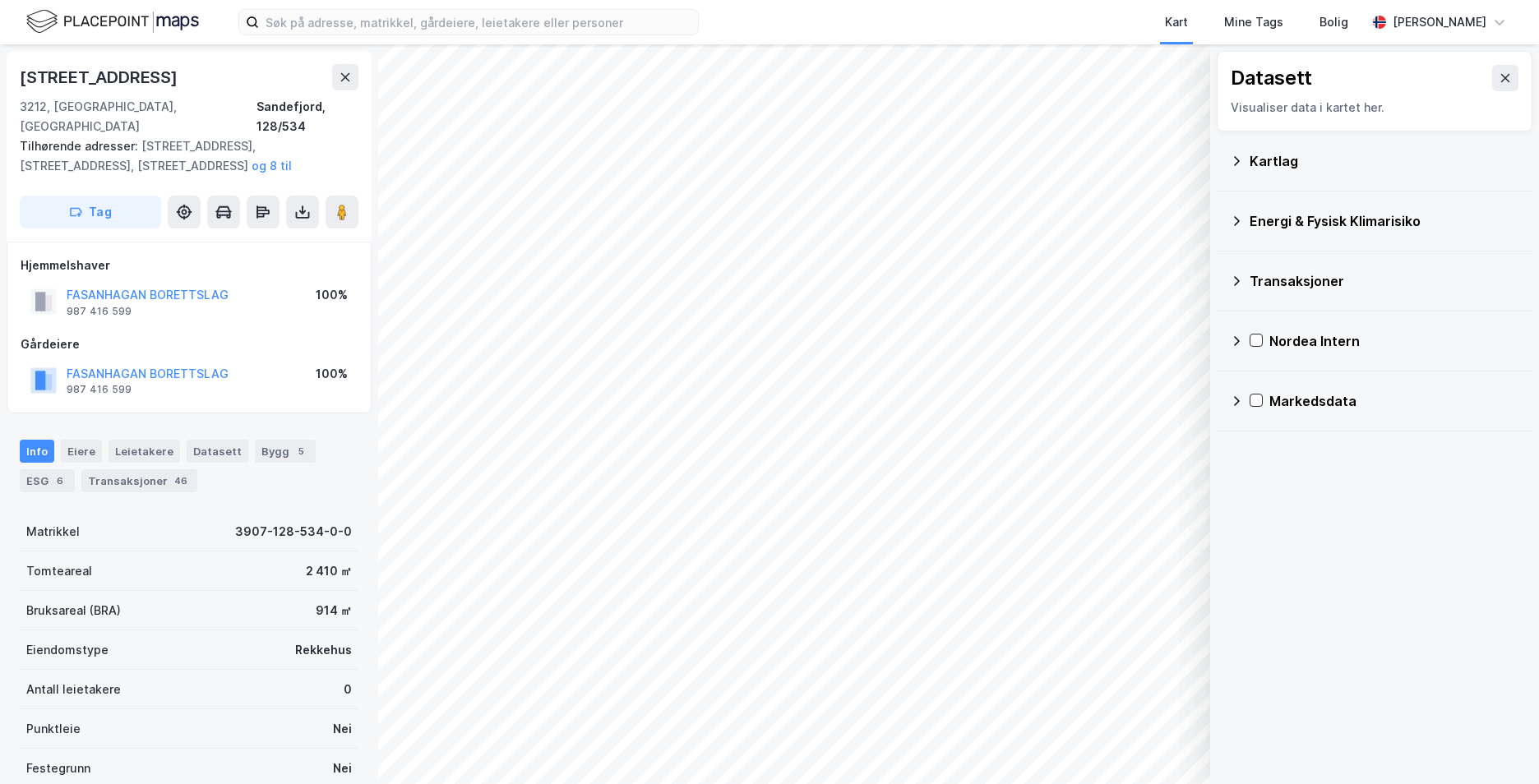
click at [1235, 157] on icon at bounding box center [1237, 160] width 6 height 9
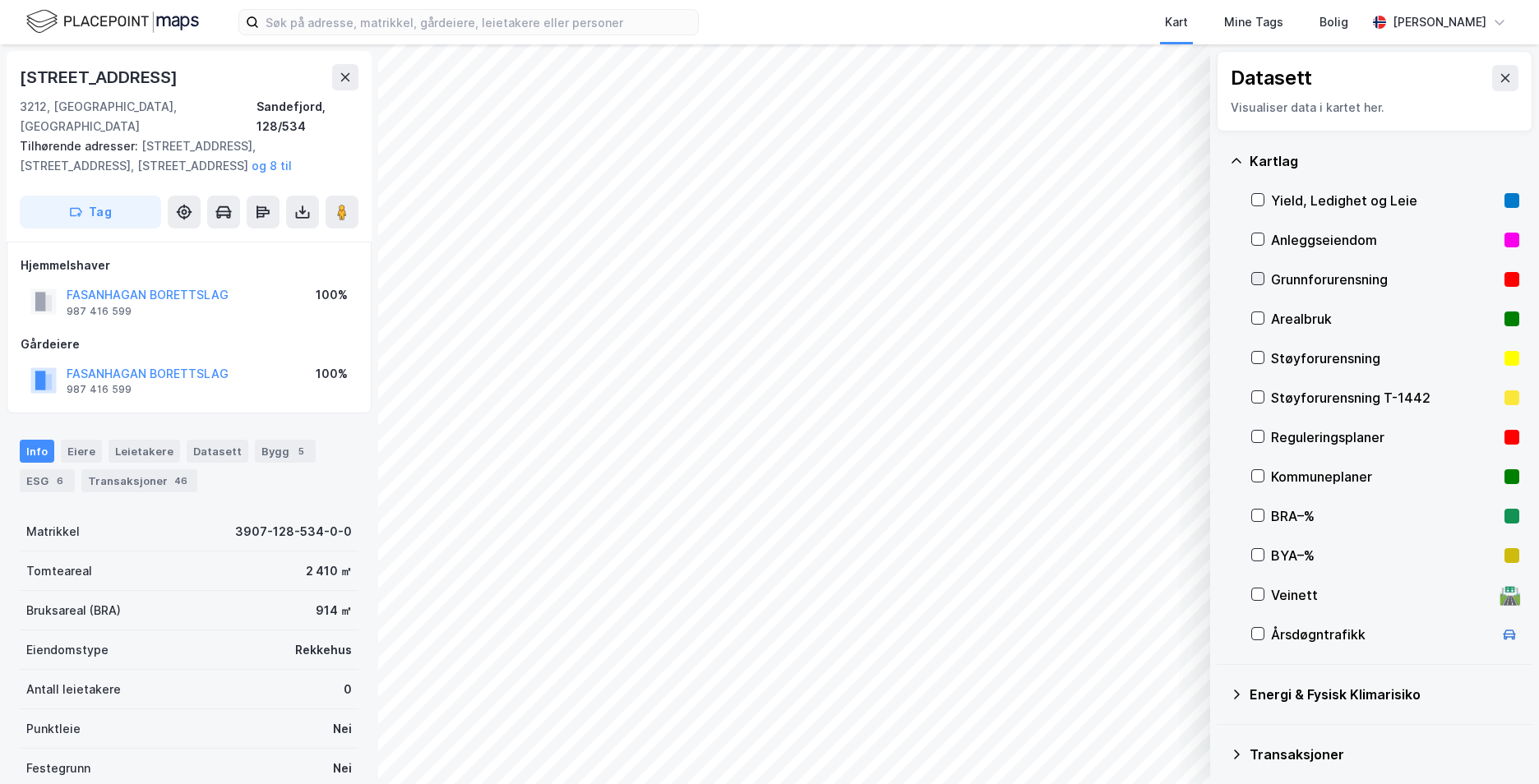
click at [1256, 275] on icon at bounding box center [1258, 279] width 12 height 12
click at [1240, 157] on icon at bounding box center [1237, 161] width 14 height 14
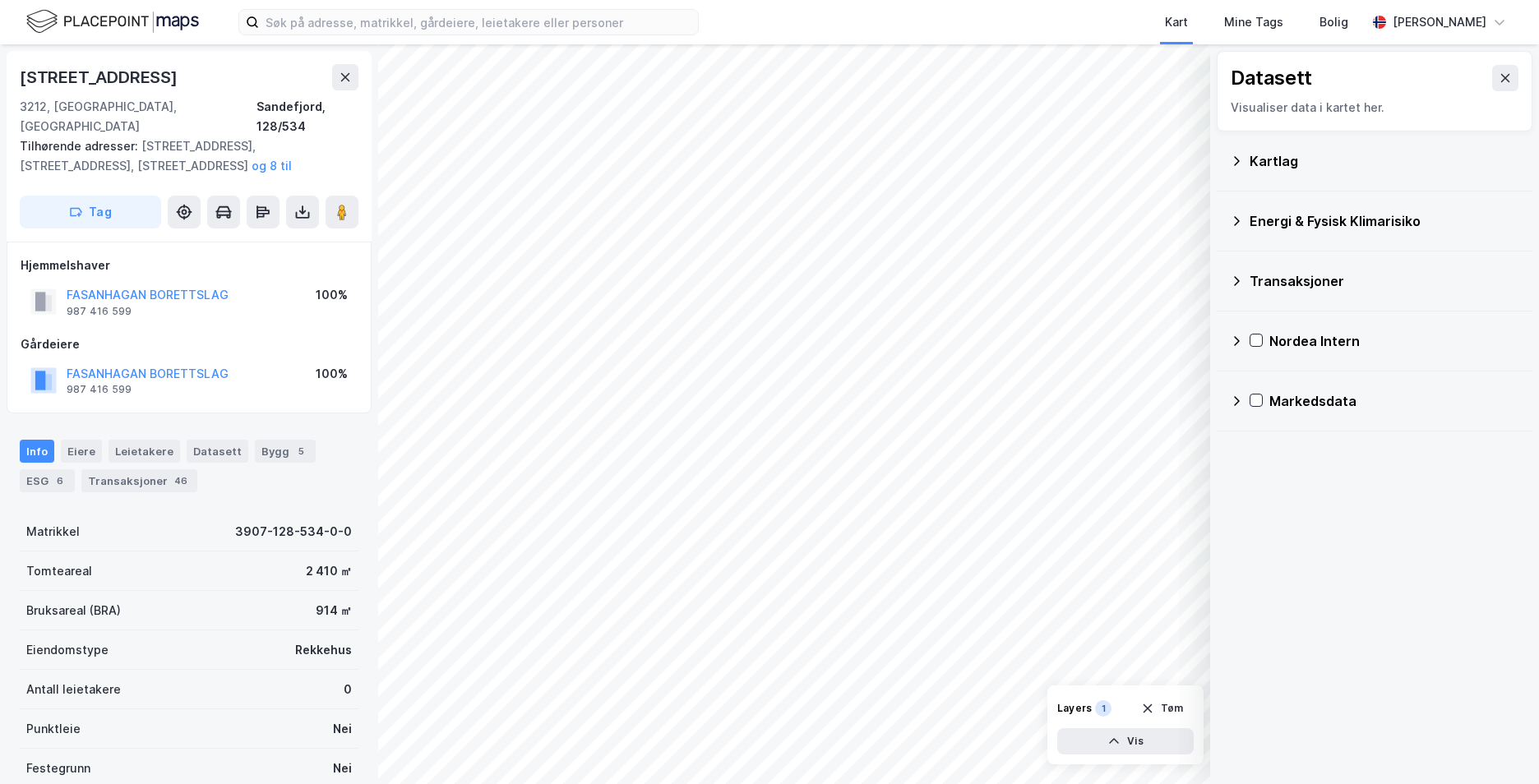
click at [1237, 225] on icon at bounding box center [1237, 221] width 14 height 14
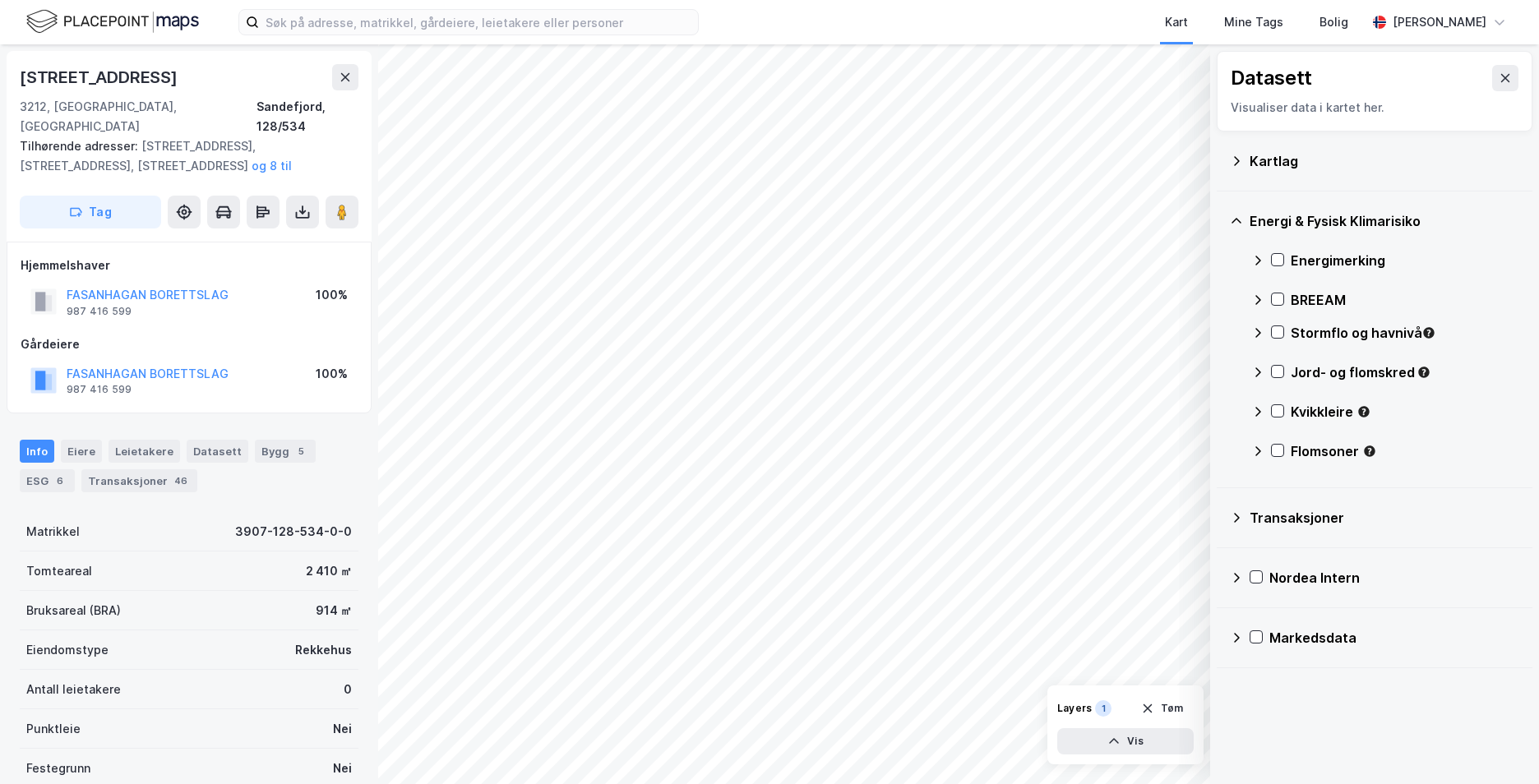
click at [1230, 157] on icon at bounding box center [1237, 161] width 14 height 14
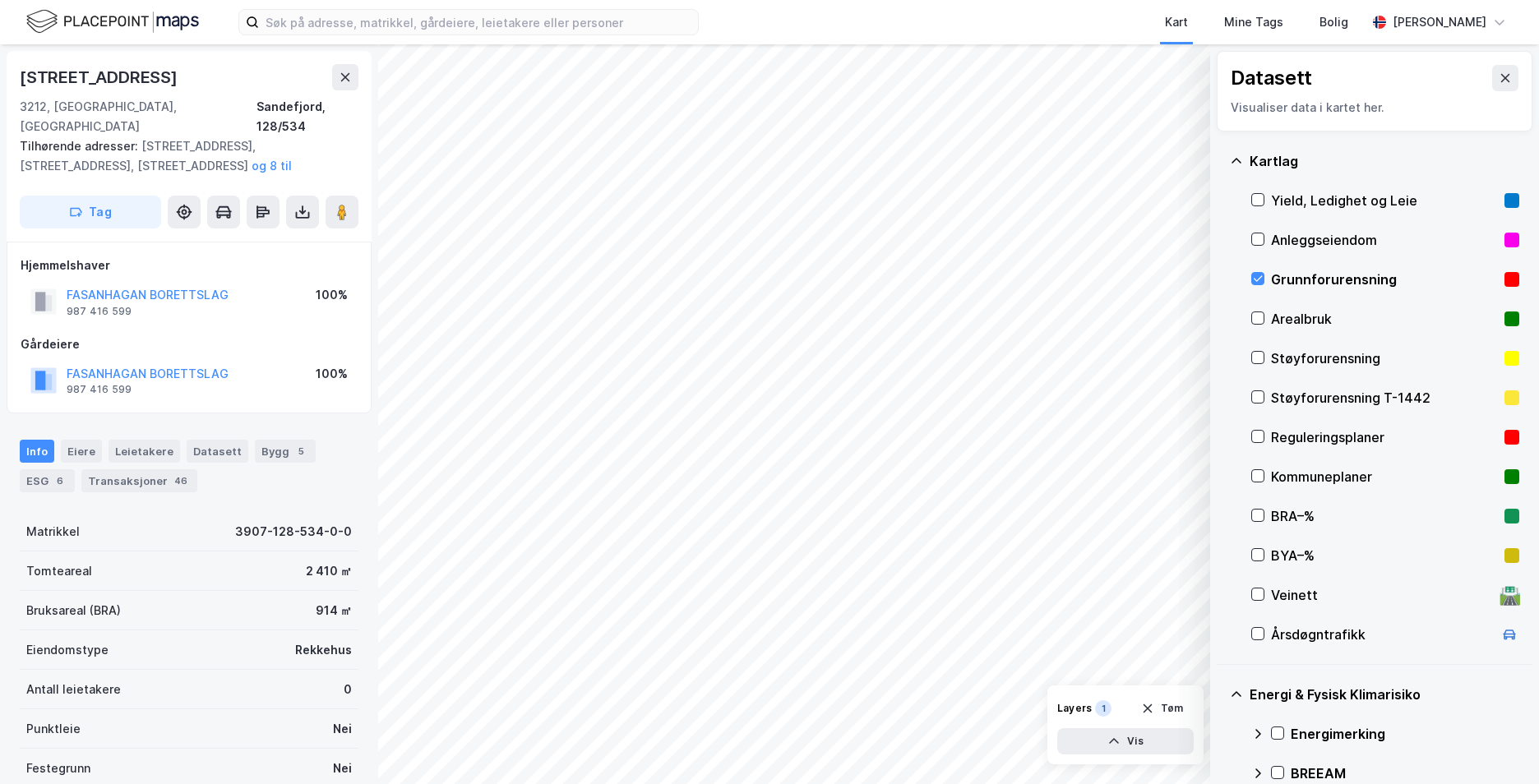
click at [1230, 157] on icon at bounding box center [1237, 161] width 14 height 14
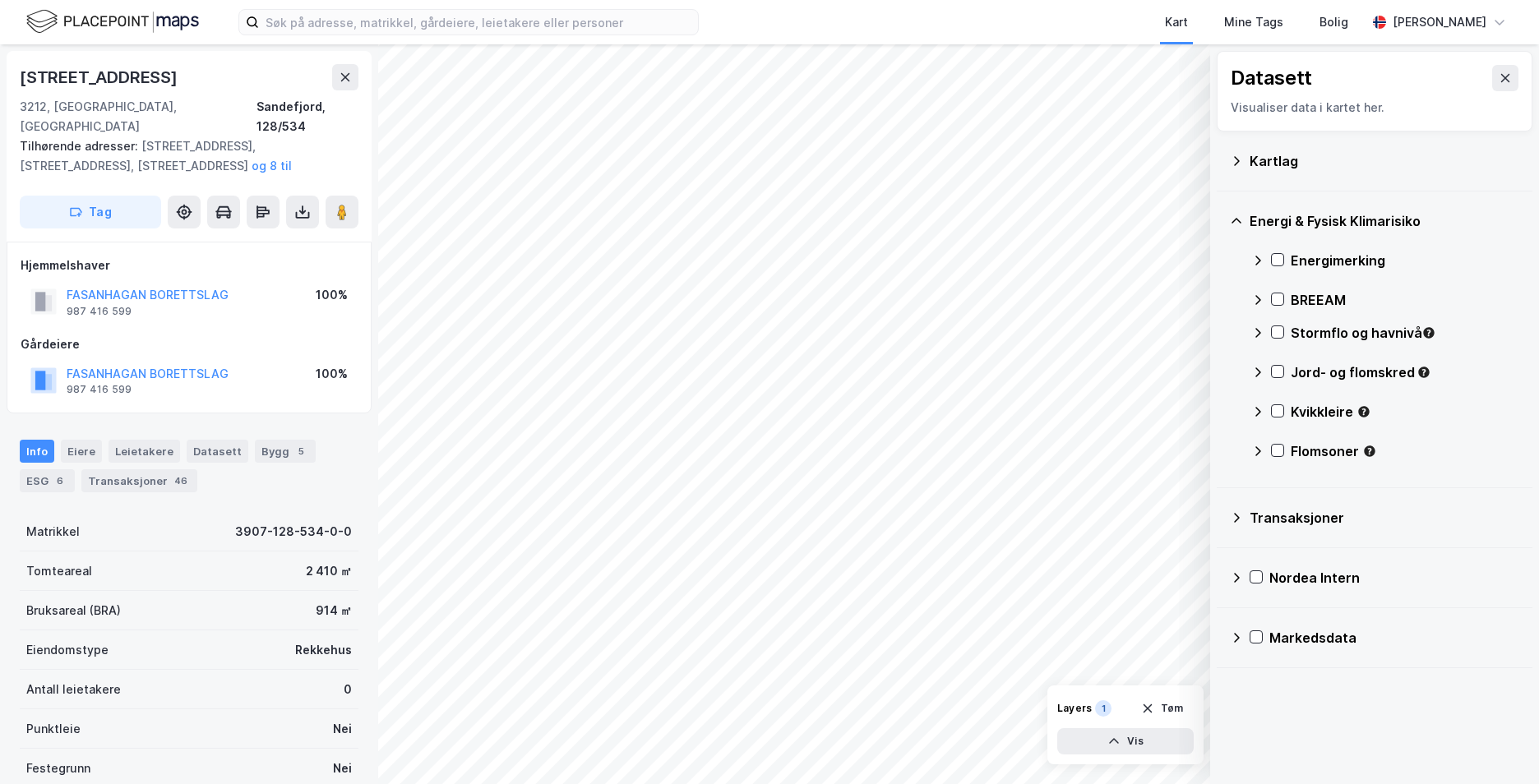
click at [1268, 254] on div "Energimerking" at bounding box center [1384, 260] width 268 height 40
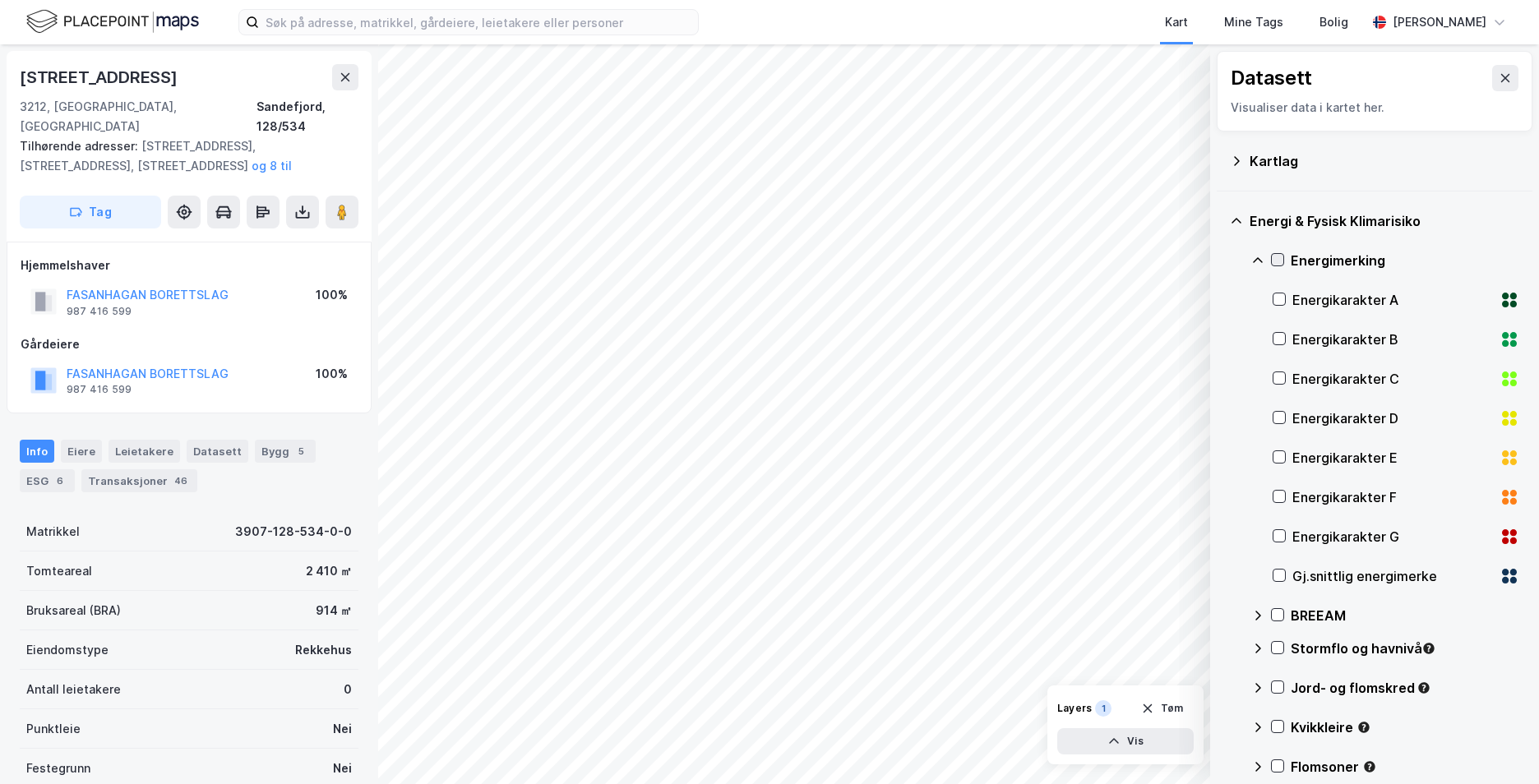
click at [1271, 255] on div at bounding box center [1278, 260] width 14 height 14
click at [1263, 259] on icon at bounding box center [1258, 261] width 14 height 14
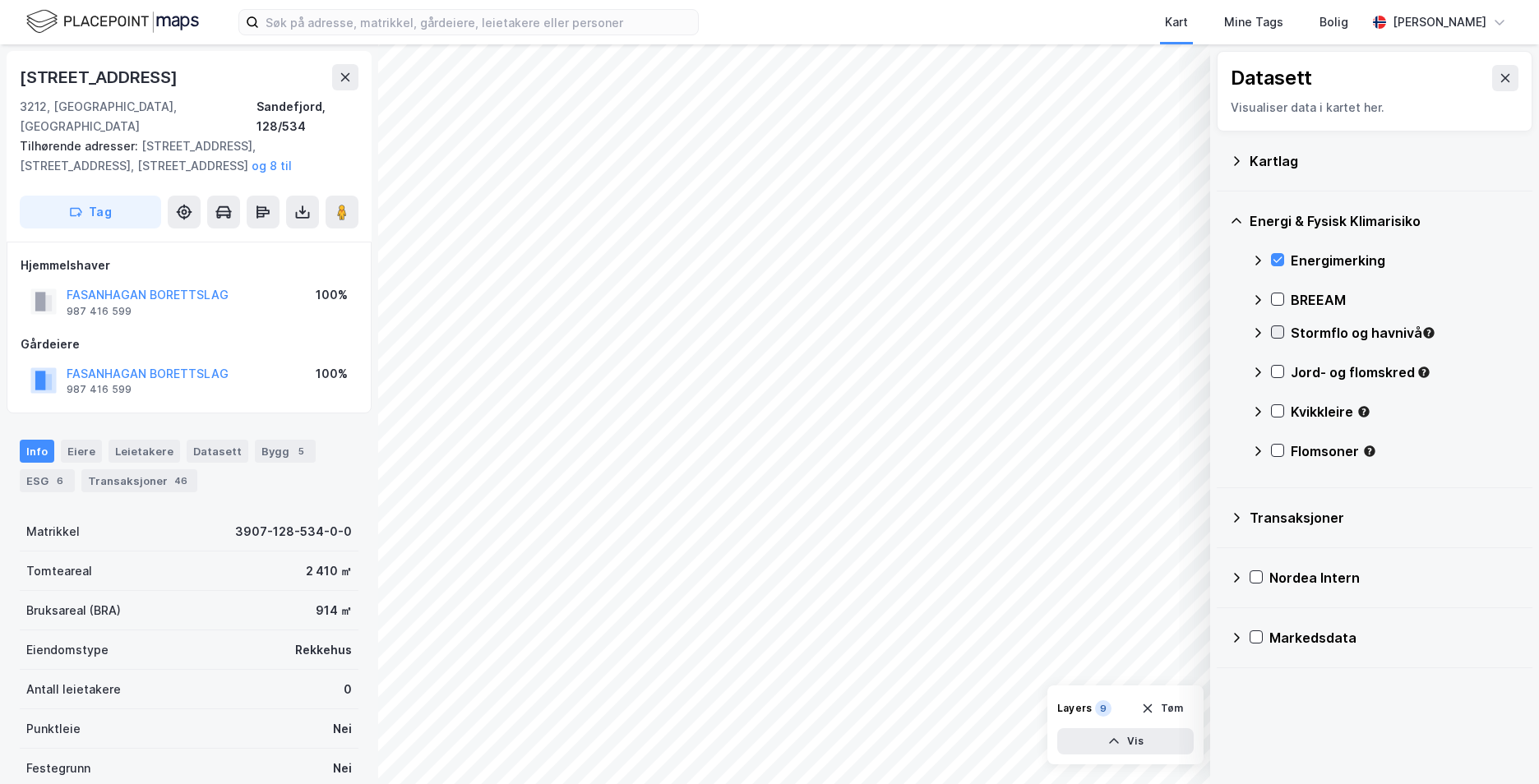
drag, startPoint x: 1283, startPoint y: 332, endPoint x: 1272, endPoint y: 331, distance: 11.0
click at [1283, 332] on div at bounding box center [1278, 332] width 14 height 14
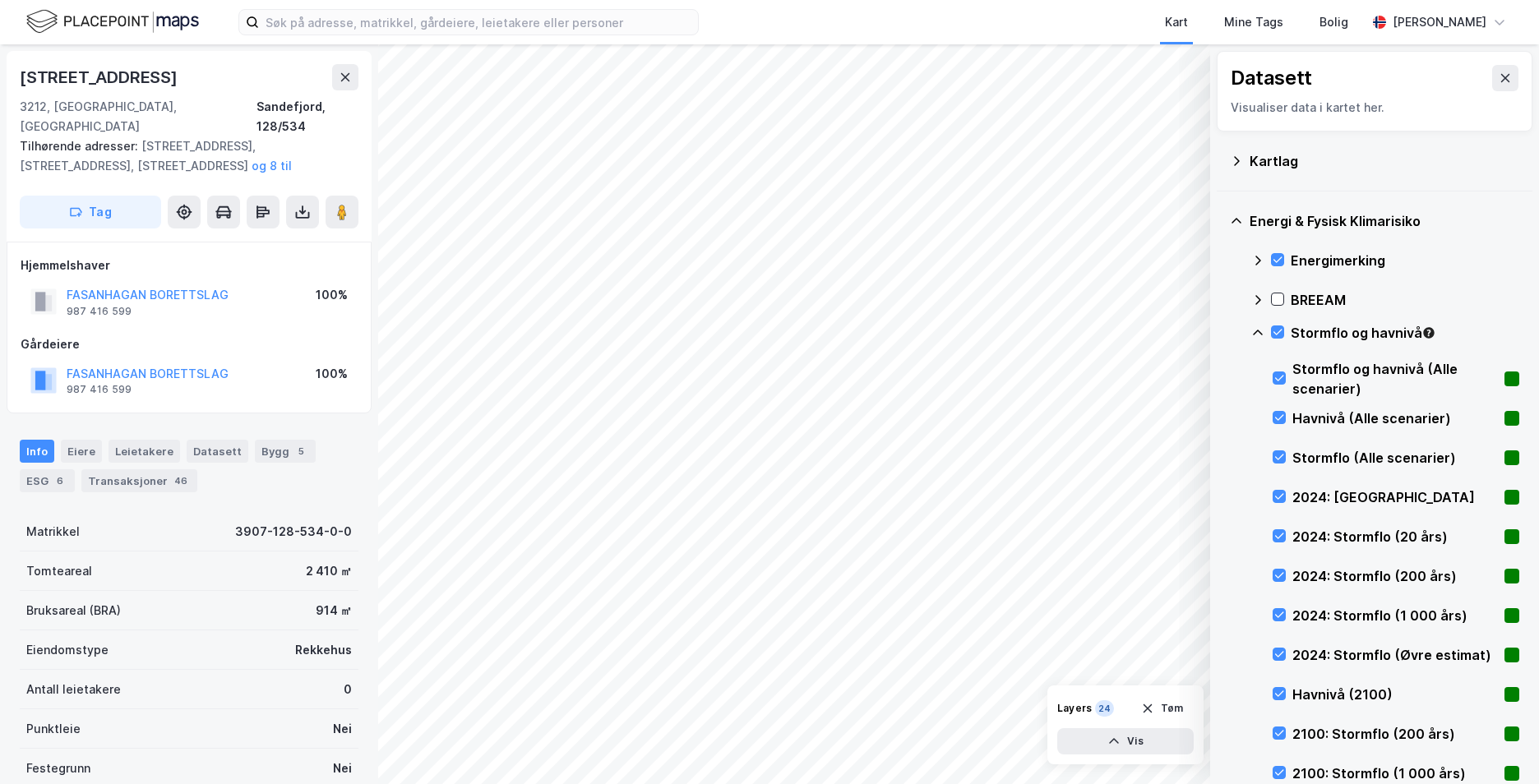
click at [1259, 329] on icon at bounding box center [1258, 333] width 14 height 14
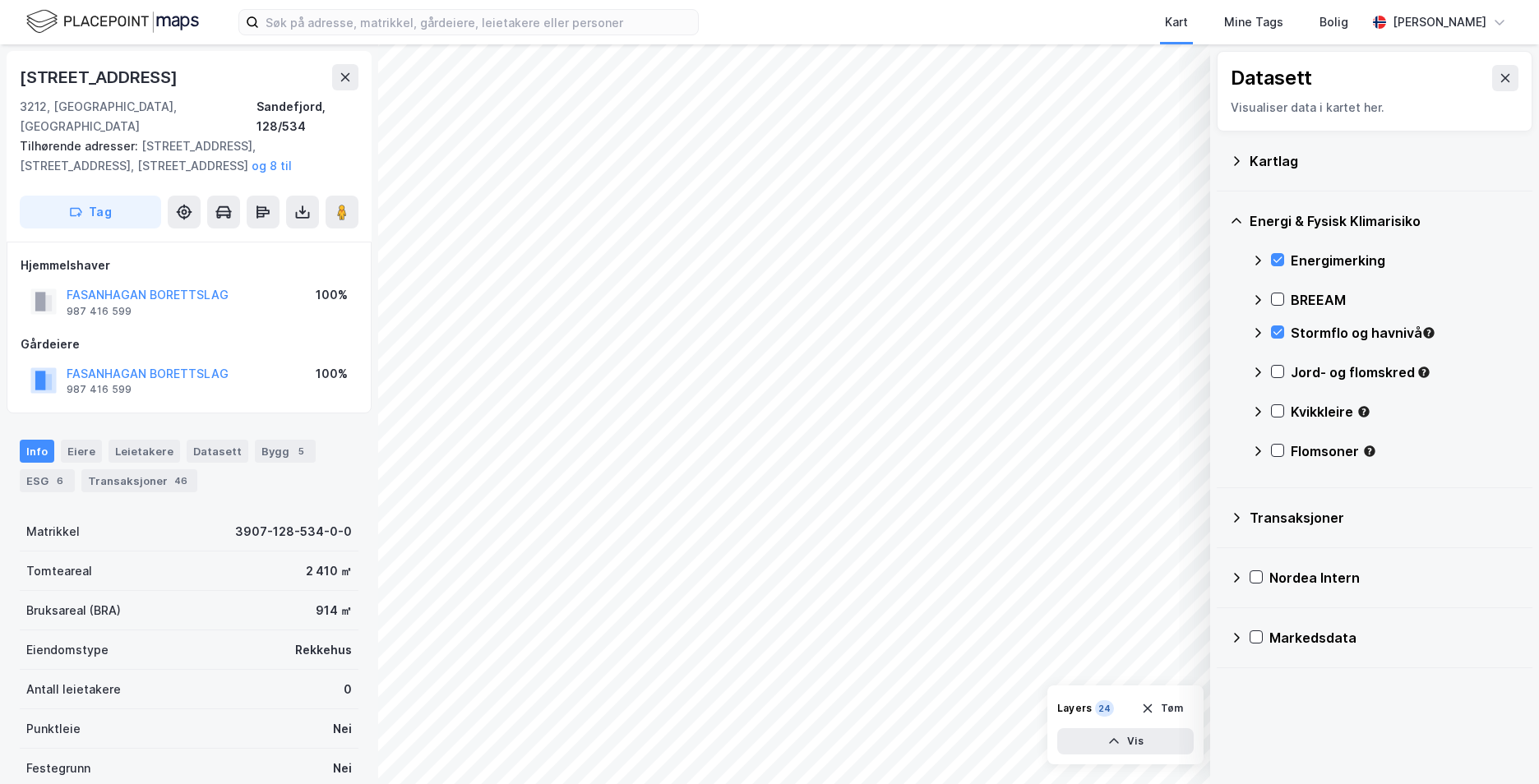
click at [1270, 367] on div "Jord- og flomskred" at bounding box center [1384, 378] width 268 height 40
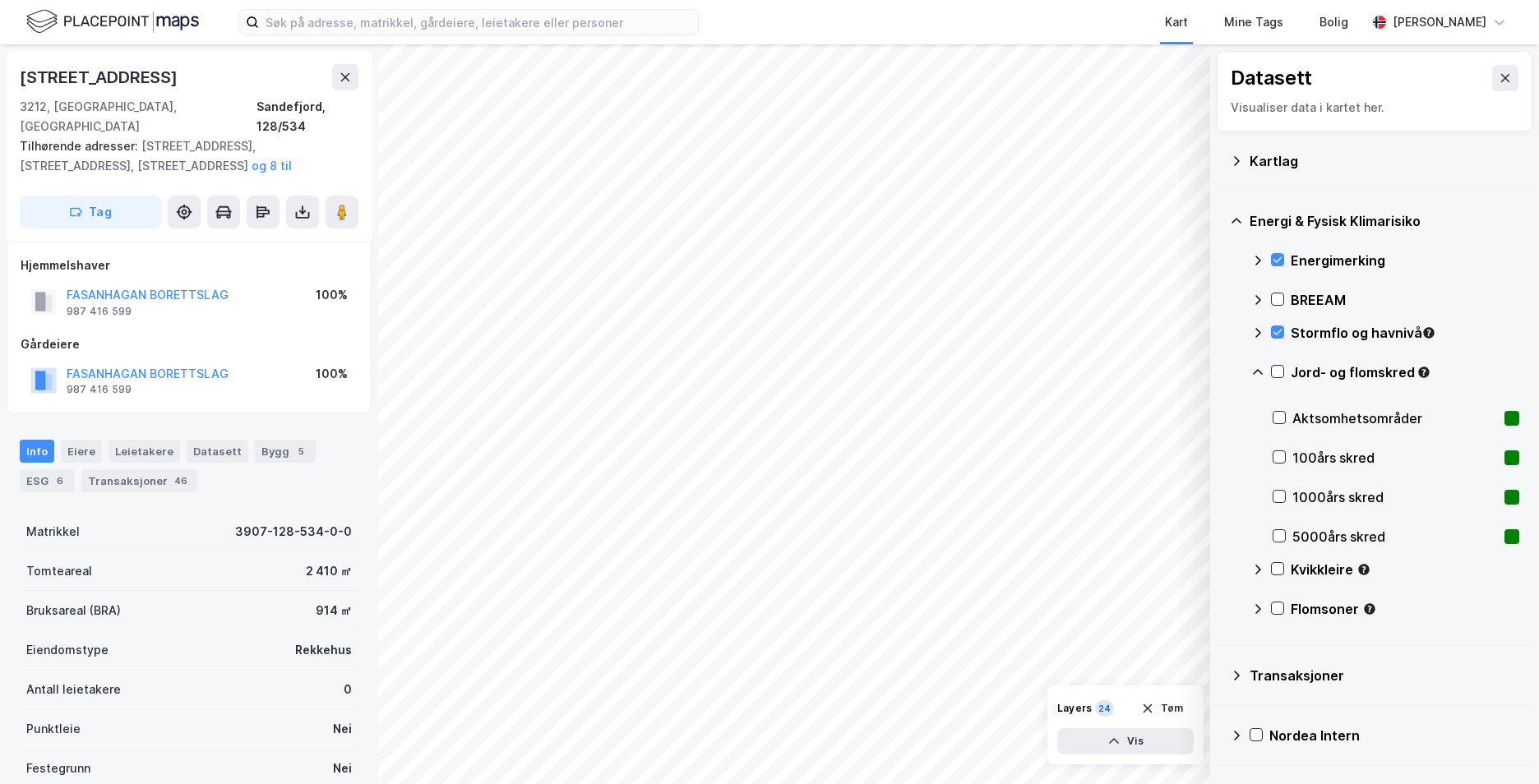
drag, startPoint x: 1283, startPoint y: 371, endPoint x: 1267, endPoint y: 372, distance: 16.0
click at [1283, 371] on div at bounding box center [1278, 372] width 14 height 14
click at [1261, 373] on icon at bounding box center [1258, 372] width 10 height 6
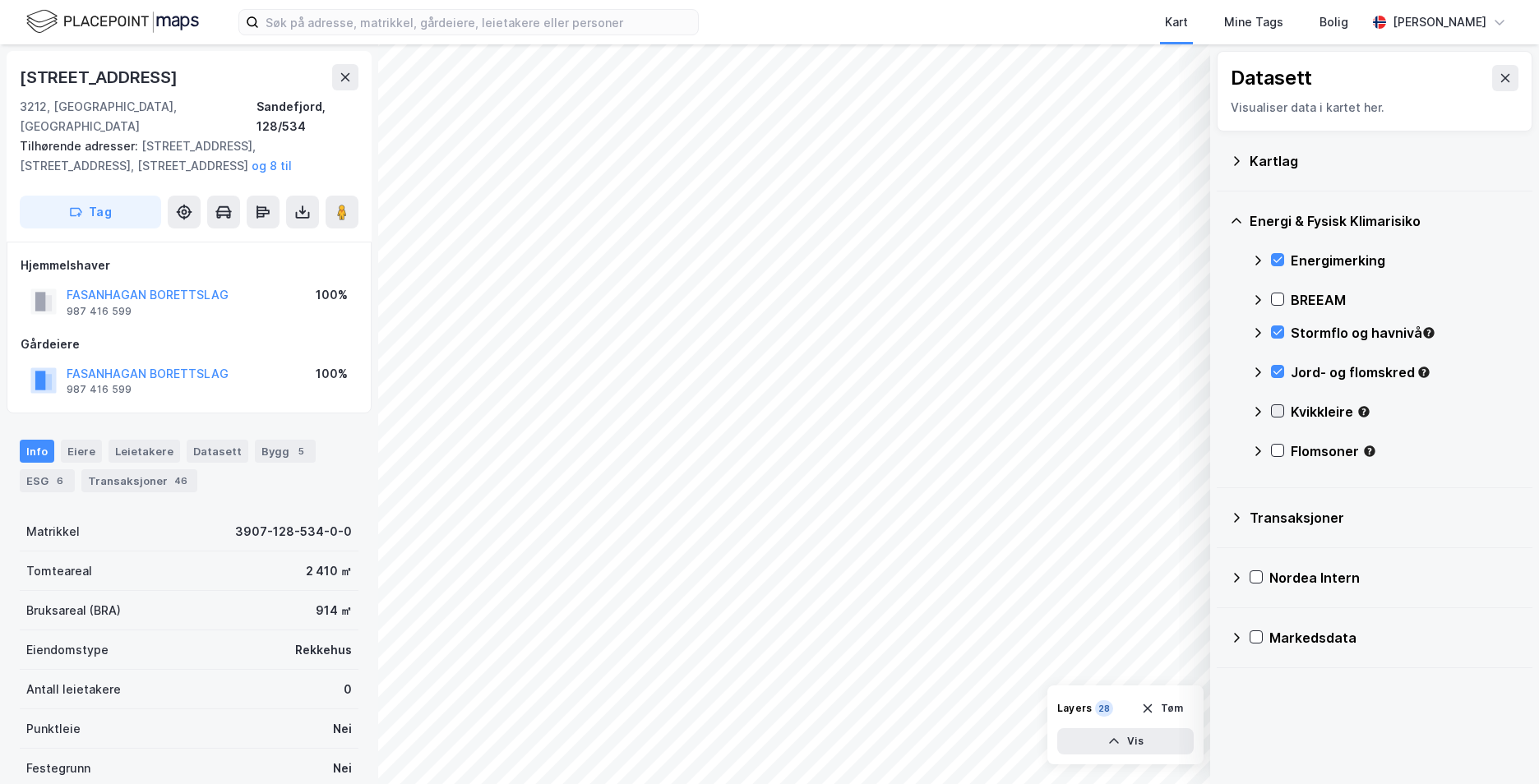
click at [1276, 409] on icon at bounding box center [1278, 411] width 12 height 12
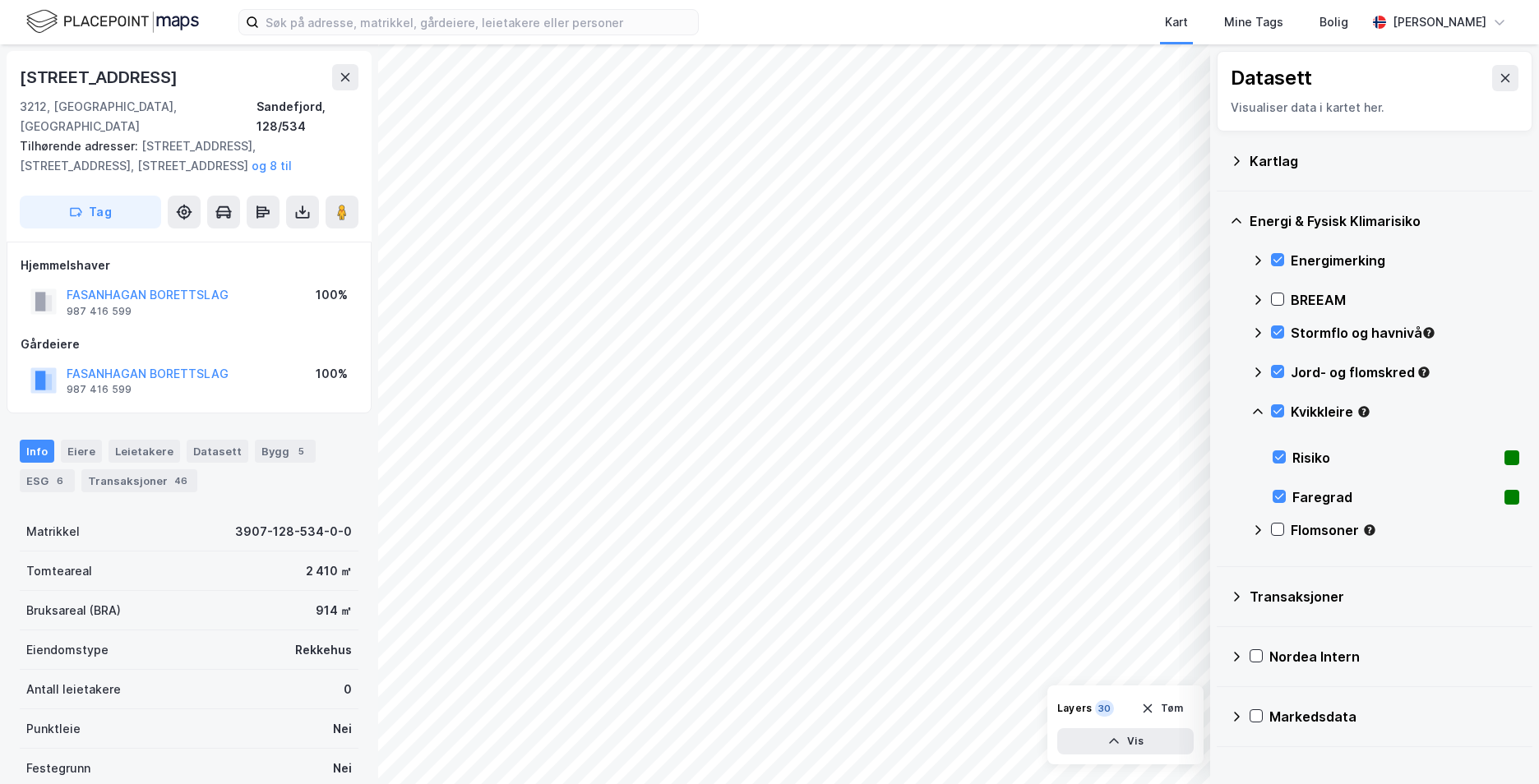
click at [1261, 410] on icon at bounding box center [1258, 412] width 14 height 14
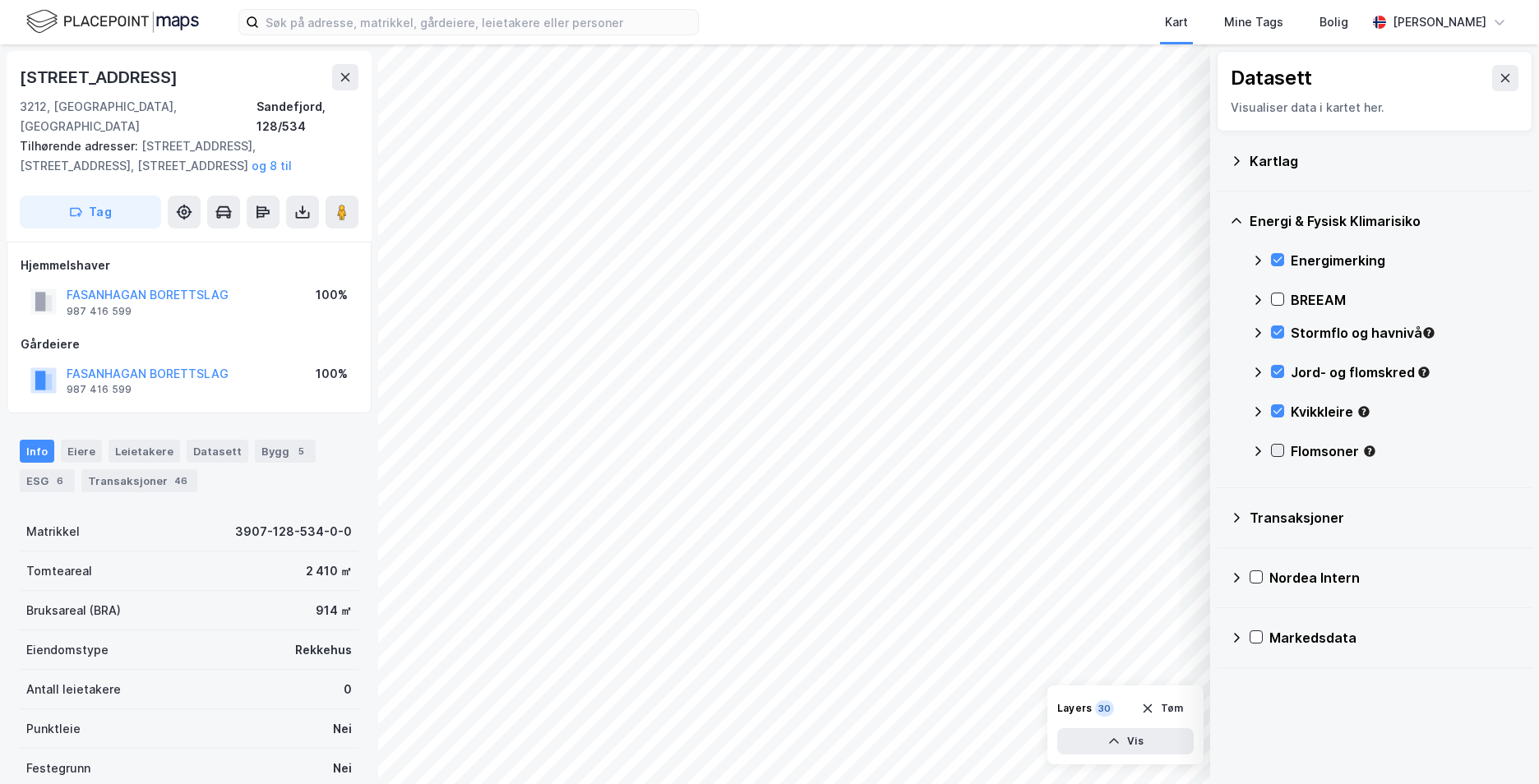
click at [1277, 447] on icon at bounding box center [1278, 450] width 12 height 12
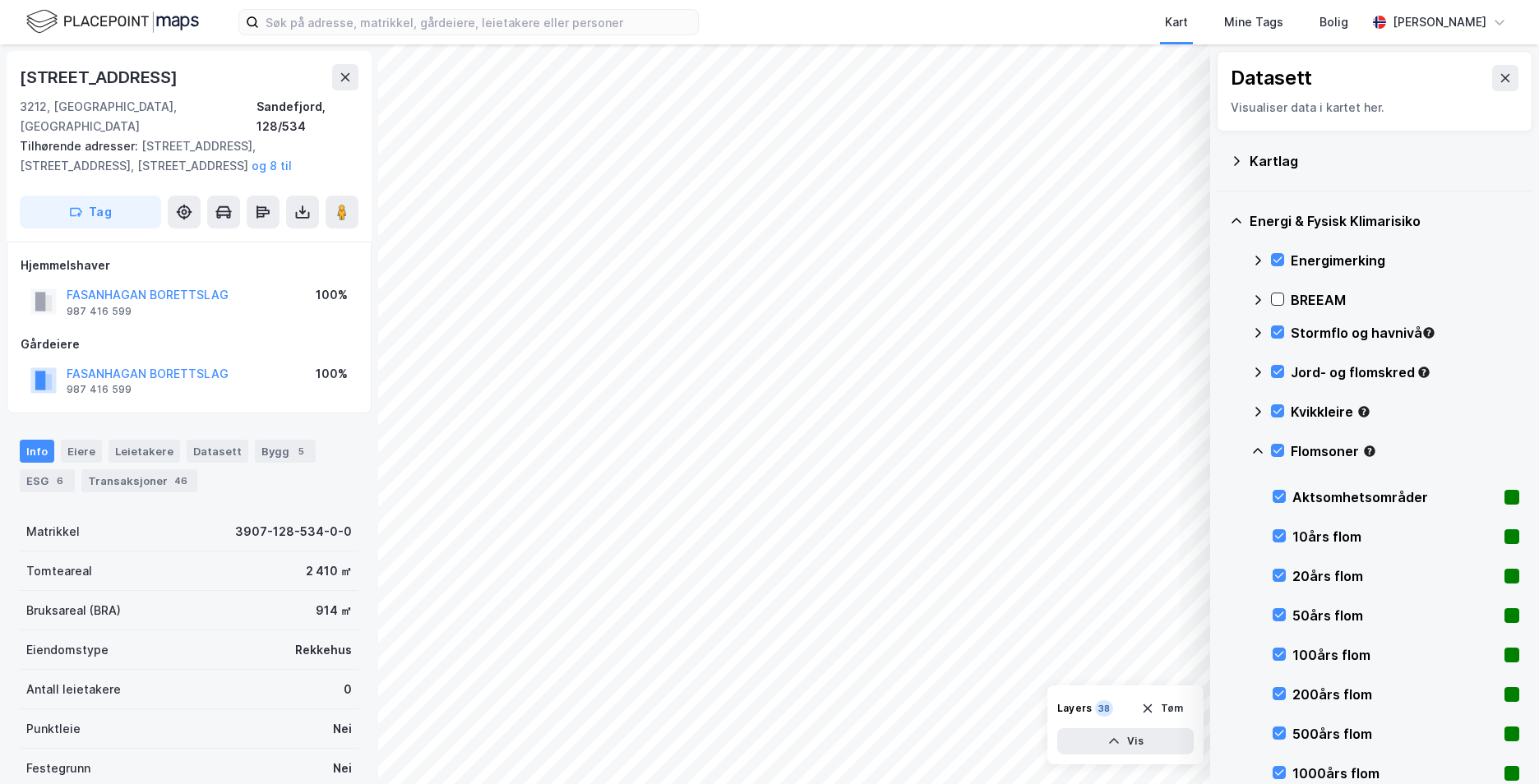
click at [1255, 446] on icon at bounding box center [1258, 451] width 14 height 14
